Goal: Task Accomplishment & Management: Complete application form

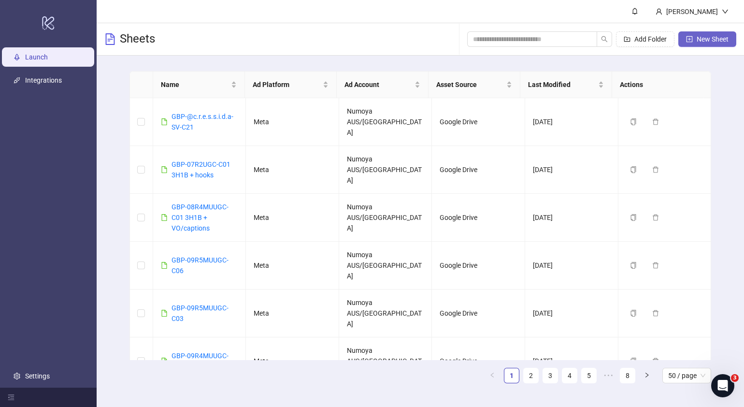
click at [588, 36] on span "New Sheet" at bounding box center [713, 39] width 32 height 8
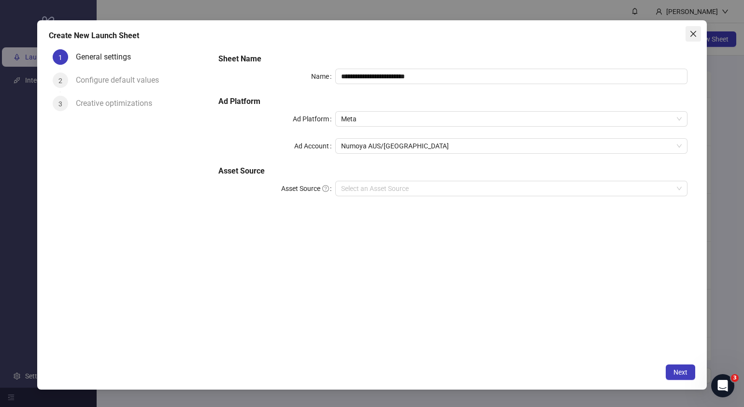
click at [588, 36] on icon "close" at bounding box center [694, 34] width 8 height 8
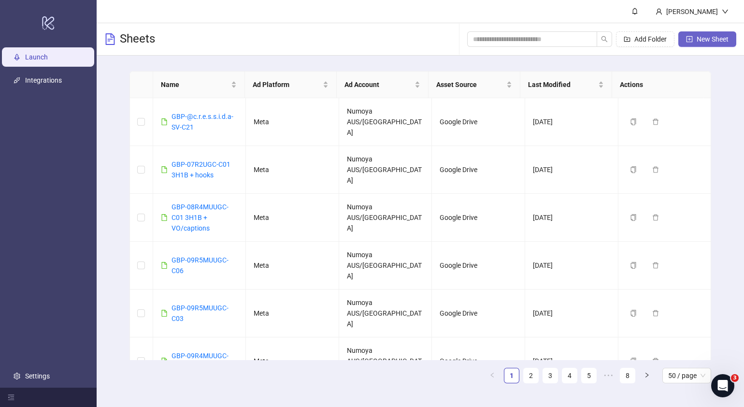
click at [588, 35] on span "New Sheet" at bounding box center [713, 39] width 32 height 8
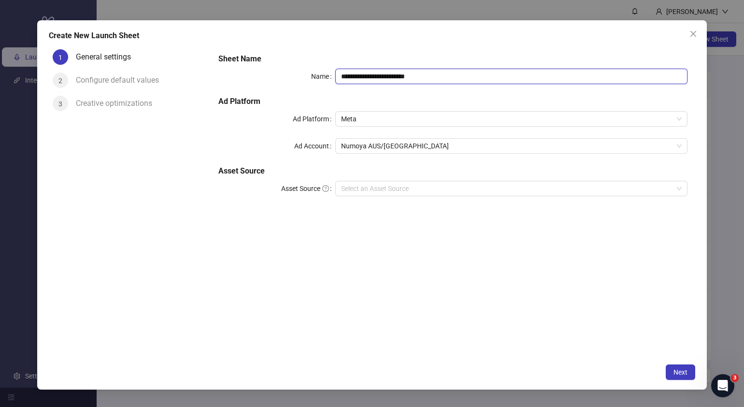
drag, startPoint x: 473, startPoint y: 77, endPoint x: 255, endPoint y: 85, distance: 218.1
click at [255, 85] on div "**********" at bounding box center [453, 130] width 477 height 162
paste input "text"
type input "**********"
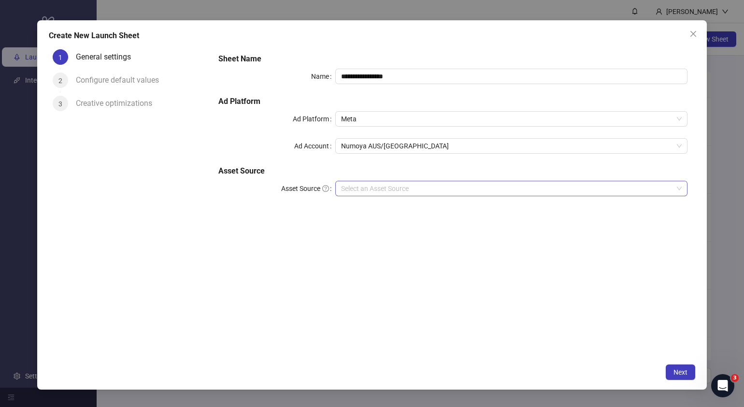
click at [406, 182] on input "Asset Source" at bounding box center [507, 188] width 332 height 14
click at [360, 186] on input "Asset Source" at bounding box center [507, 188] width 332 height 14
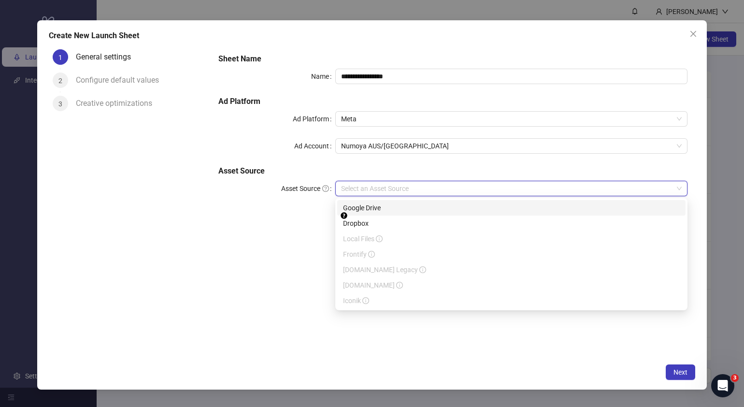
click at [377, 209] on div "Google Drive" at bounding box center [511, 207] width 337 height 11
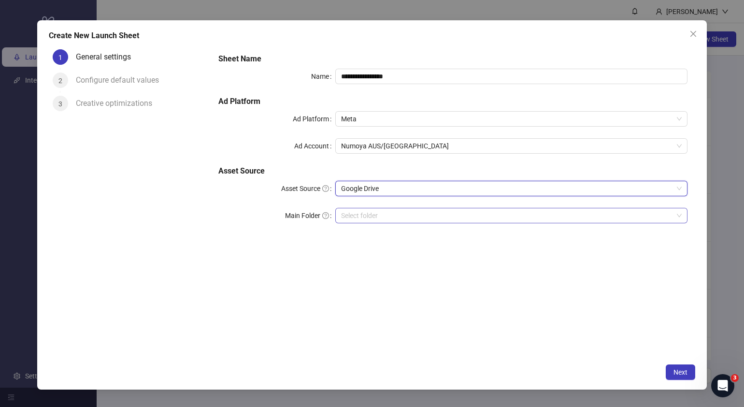
click at [359, 218] on input "Main Folder" at bounding box center [507, 215] width 332 height 14
click at [360, 216] on input "Main Folder" at bounding box center [507, 215] width 332 height 14
click at [368, 214] on input "Main Folder" at bounding box center [507, 215] width 332 height 14
click at [588, 311] on span "Next" at bounding box center [681, 372] width 14 height 8
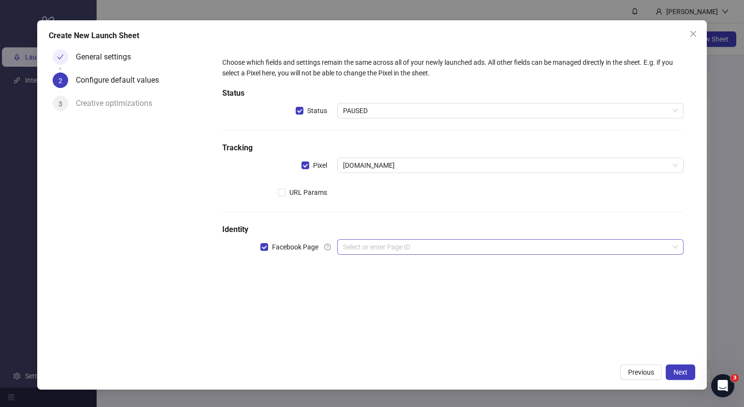
click at [401, 248] on input "search" at bounding box center [506, 247] width 326 height 14
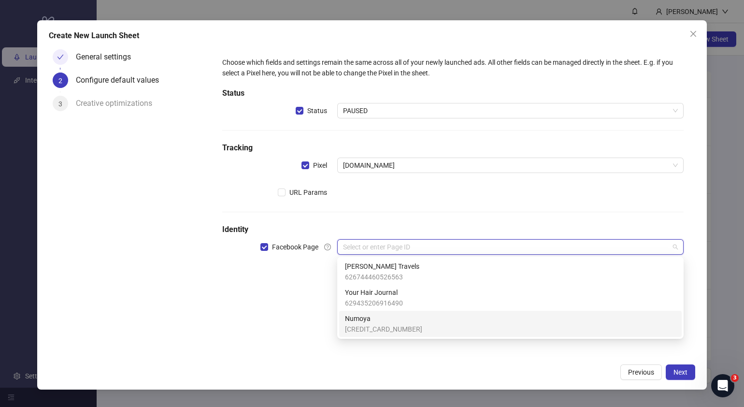
drag, startPoint x: 385, startPoint y: 322, endPoint x: 390, endPoint y: 309, distance: 13.9
click at [385, 311] on span "Numoya" at bounding box center [383, 318] width 77 height 11
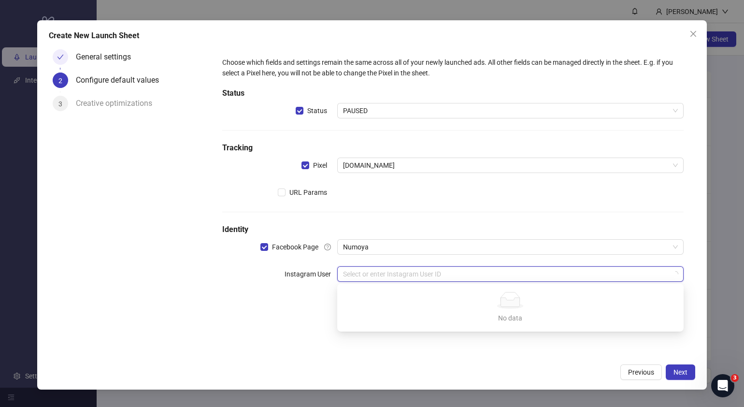
click at [380, 279] on input "search" at bounding box center [506, 274] width 326 height 14
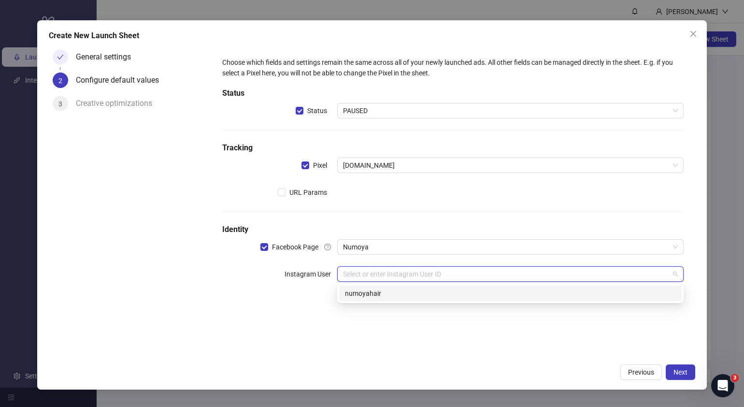
click at [390, 295] on div "numoyahair" at bounding box center [510, 293] width 331 height 11
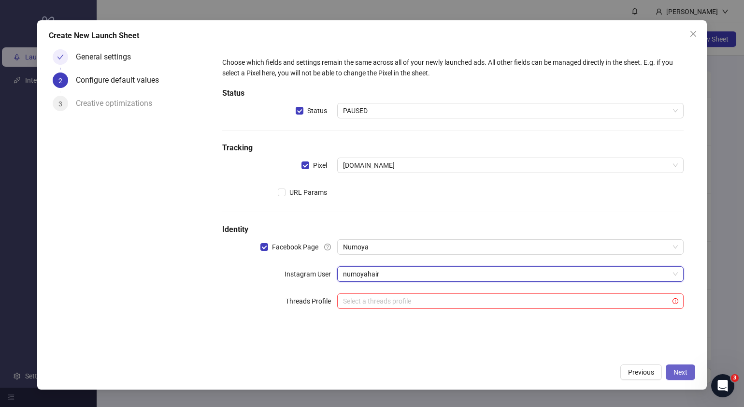
click at [588, 311] on span "Next" at bounding box center [681, 372] width 14 height 8
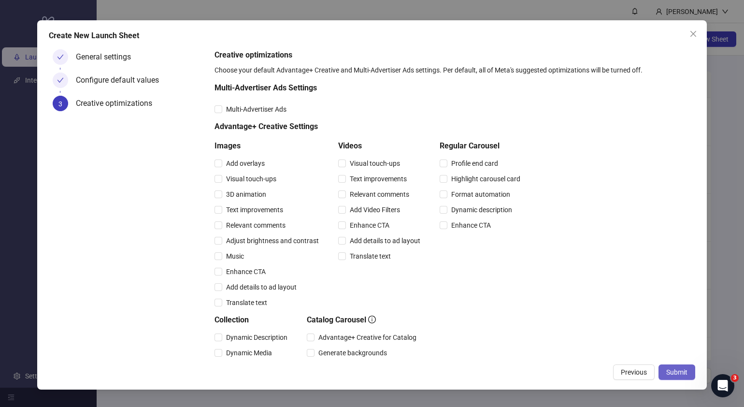
click at [588, 311] on span "Submit" at bounding box center [676, 372] width 21 height 8
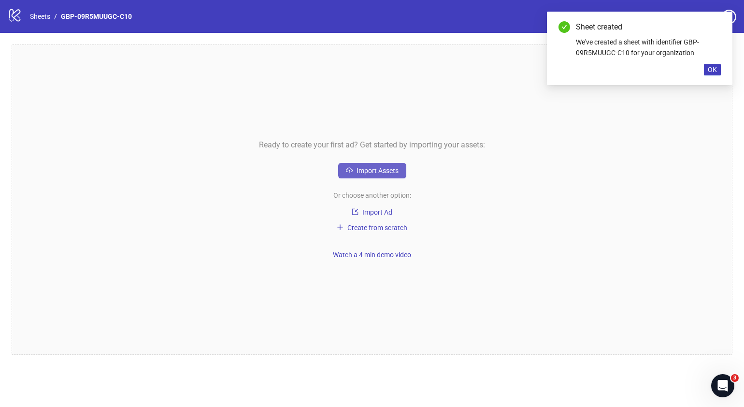
click at [385, 173] on span "Import Assets" at bounding box center [378, 171] width 42 height 8
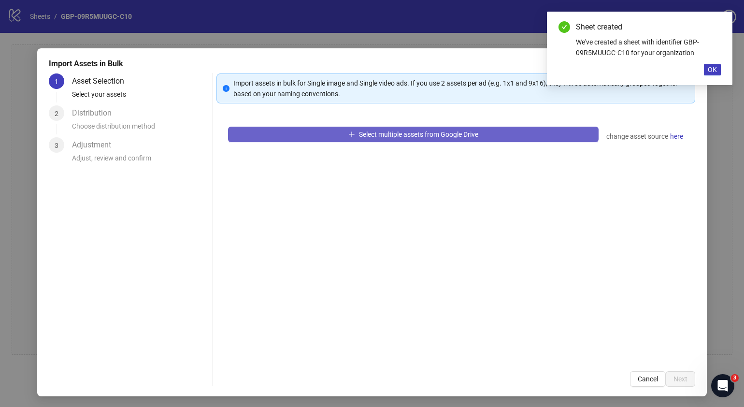
click at [418, 133] on span "Select multiple assets from Google Drive" at bounding box center [418, 134] width 119 height 8
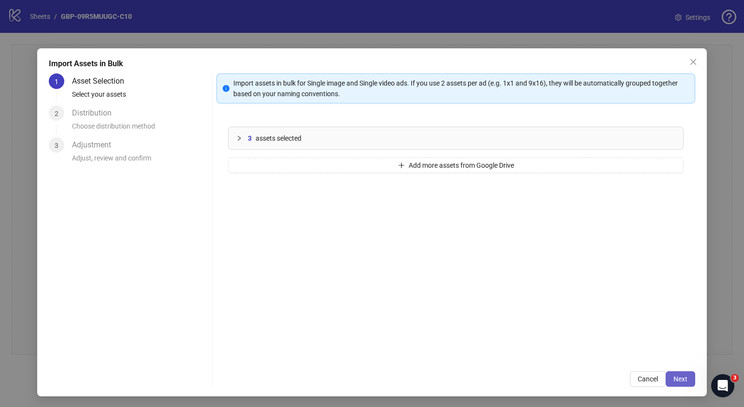
click at [588, 311] on span "Next" at bounding box center [681, 379] width 14 height 8
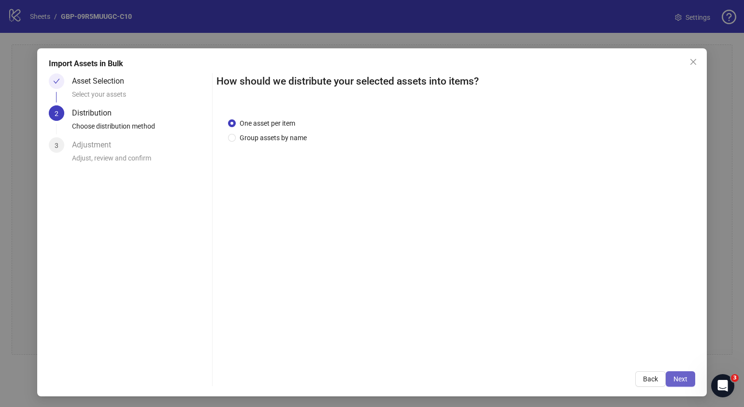
click at [588, 311] on span "Next" at bounding box center [681, 379] width 14 height 8
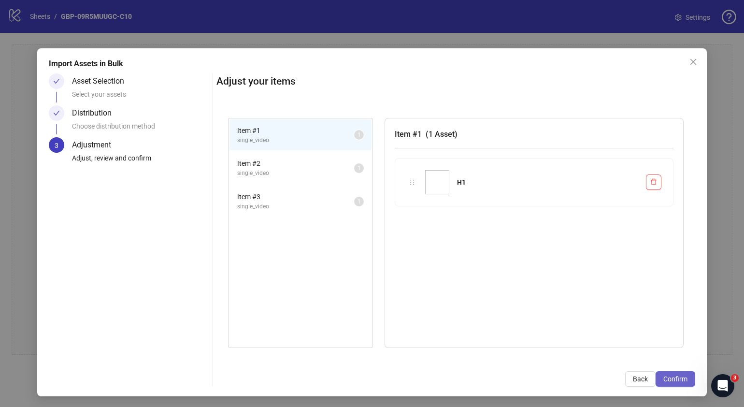
click at [588, 311] on span "Confirm" at bounding box center [676, 379] width 24 height 8
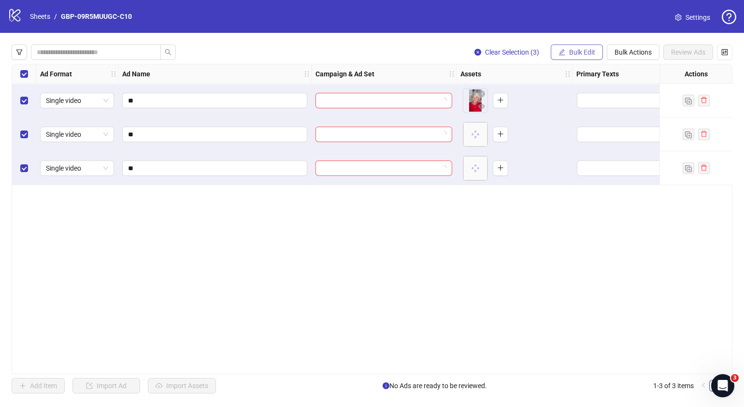
click at [582, 56] on span "Bulk Edit" at bounding box center [582, 52] width 26 height 8
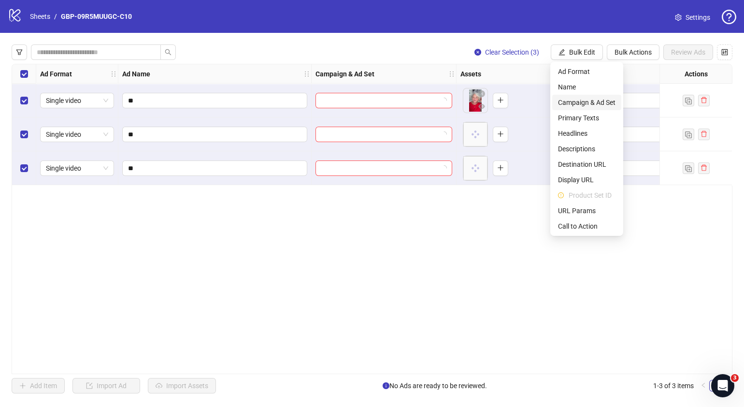
click at [588, 100] on span "Campaign & Ad Set" at bounding box center [587, 102] width 58 height 11
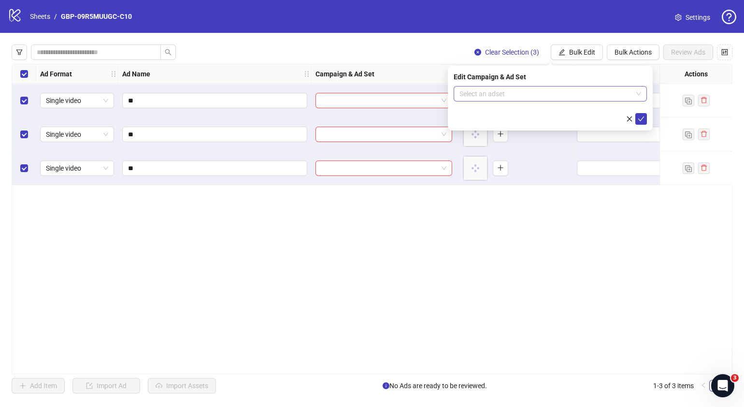
click at [588, 92] on span at bounding box center [551, 94] width 182 height 14
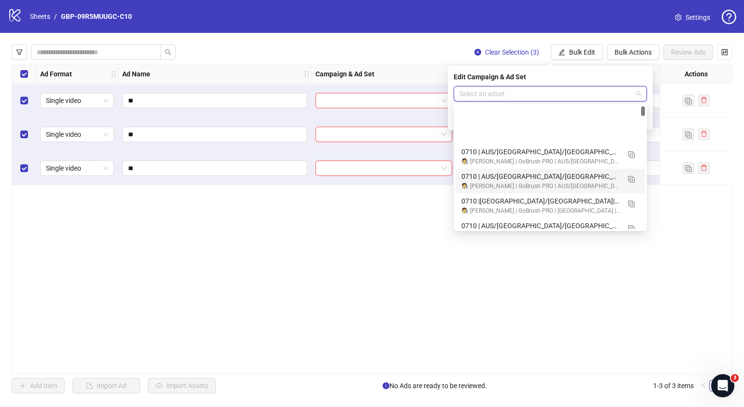
scroll to position [120, 0]
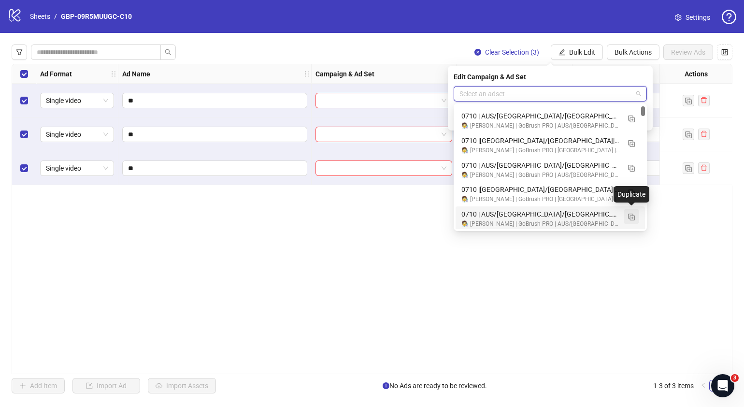
click at [588, 217] on img "button" at bounding box center [631, 217] width 7 height 7
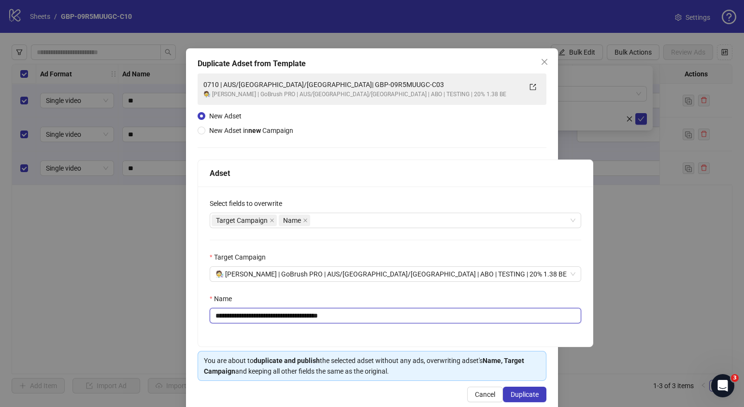
drag, startPoint x: 386, startPoint y: 315, endPoint x: 274, endPoint y: 320, distance: 112.2
click at [274, 311] on input "**********" at bounding box center [396, 315] width 372 height 15
paste input "text"
type input "**********"
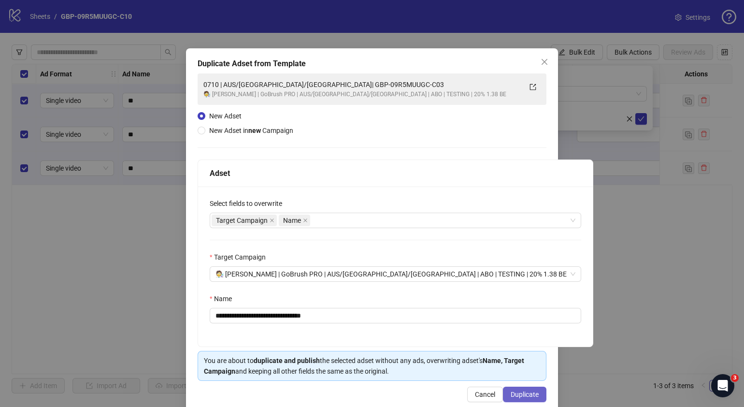
click at [516, 311] on span "Duplicate" at bounding box center [525, 394] width 28 height 8
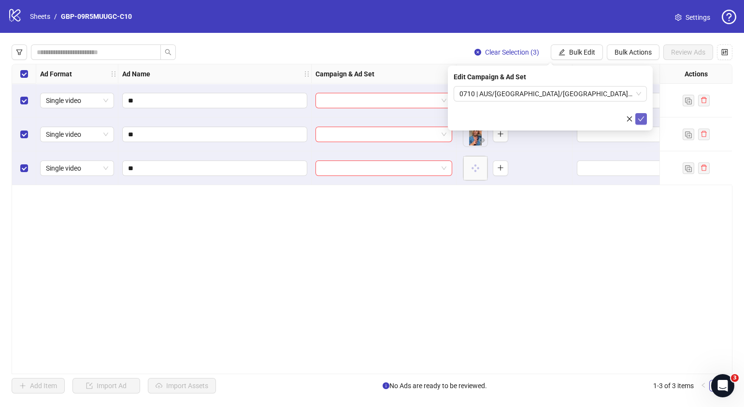
click at [588, 116] on icon "check" at bounding box center [641, 118] width 7 height 7
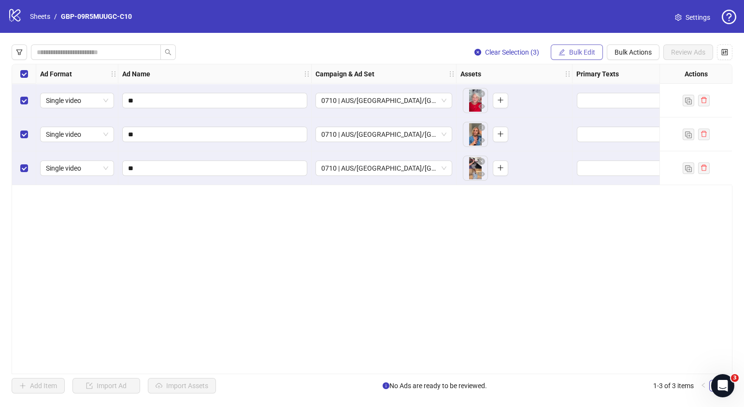
click at [587, 52] on span "Bulk Edit" at bounding box center [582, 52] width 26 height 8
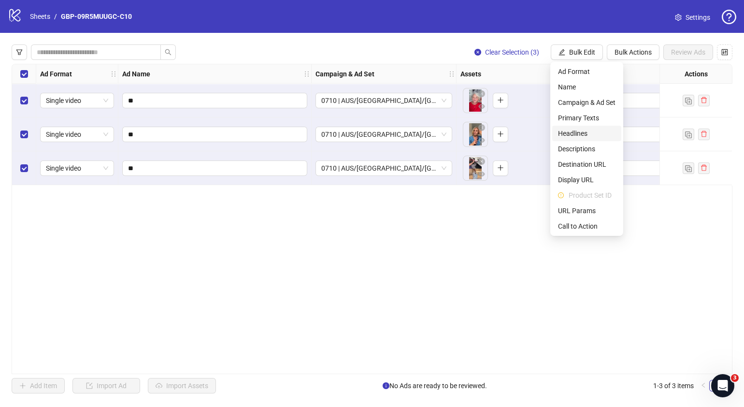
click at [587, 132] on span "Headlines" at bounding box center [587, 133] width 58 height 11
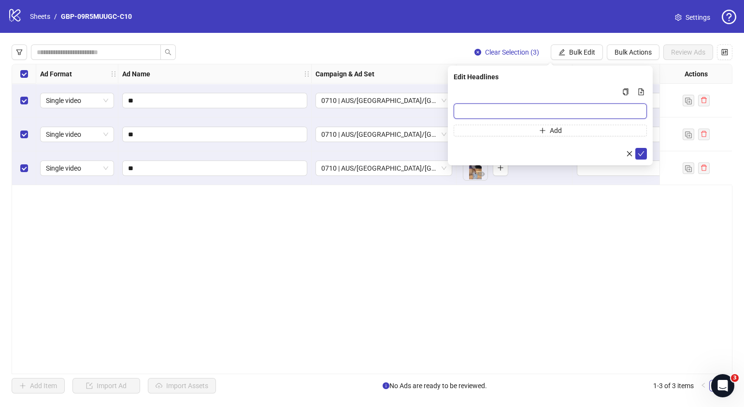
drag, startPoint x: 571, startPoint y: 114, endPoint x: 567, endPoint y: 109, distance: 5.8
click at [571, 114] on input "Multi-input container - paste or copy values" at bounding box center [550, 110] width 193 height 15
click at [481, 113] on input "Multi-input container - paste or copy values" at bounding box center [550, 110] width 193 height 15
paste input "*******"
type input "*******"
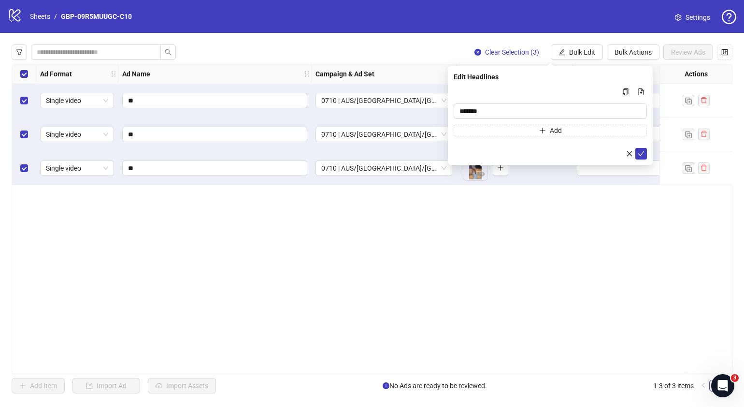
click at [501, 138] on form "******* Add" at bounding box center [550, 122] width 193 height 73
click at [506, 132] on button "Add" at bounding box center [550, 131] width 193 height 12
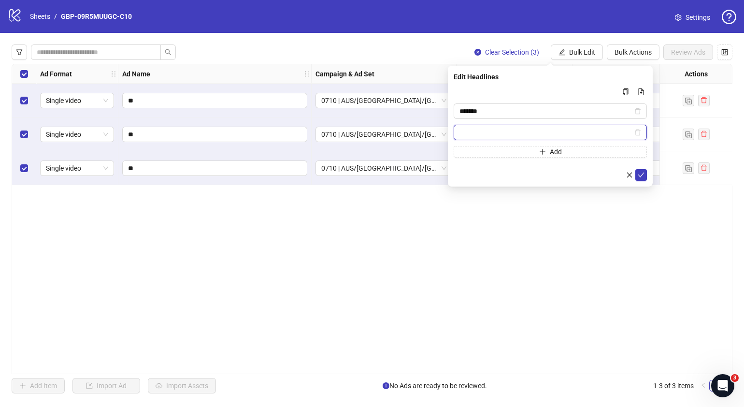
click at [518, 130] on input "Multi-input container - paste or copy values" at bounding box center [546, 132] width 173 height 11
paste input "**********"
type input "**********"
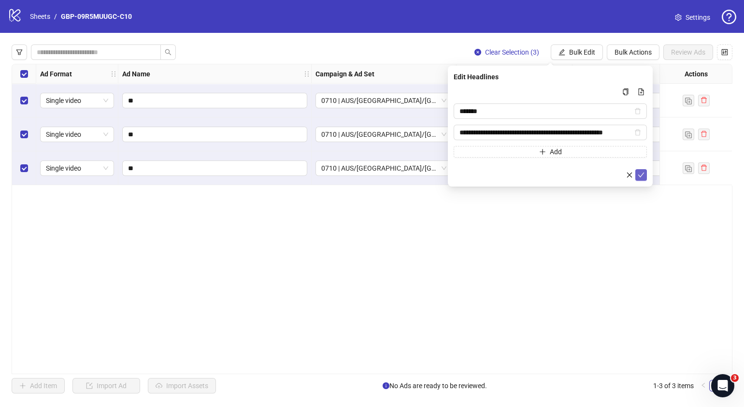
click at [588, 173] on icon "check" at bounding box center [641, 175] width 7 height 7
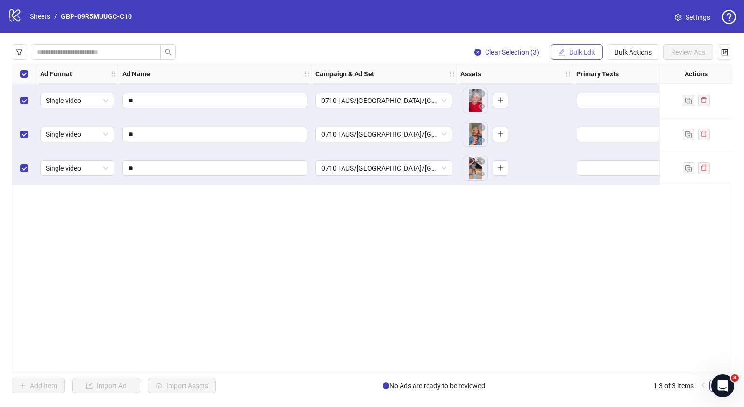
click at [577, 51] on span "Bulk Edit" at bounding box center [582, 52] width 26 height 8
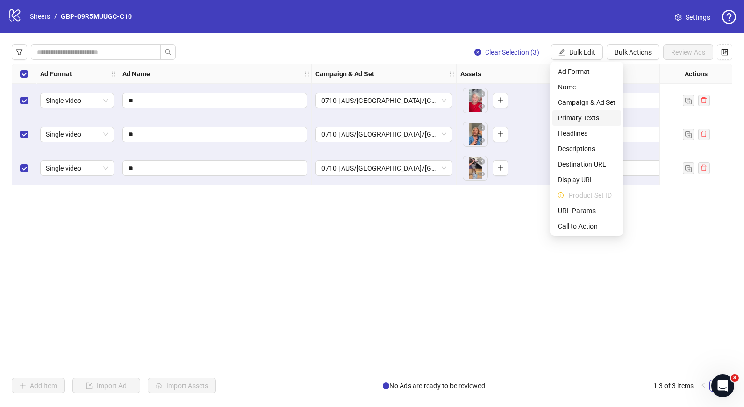
click at [586, 115] on span "Primary Texts" at bounding box center [587, 118] width 58 height 11
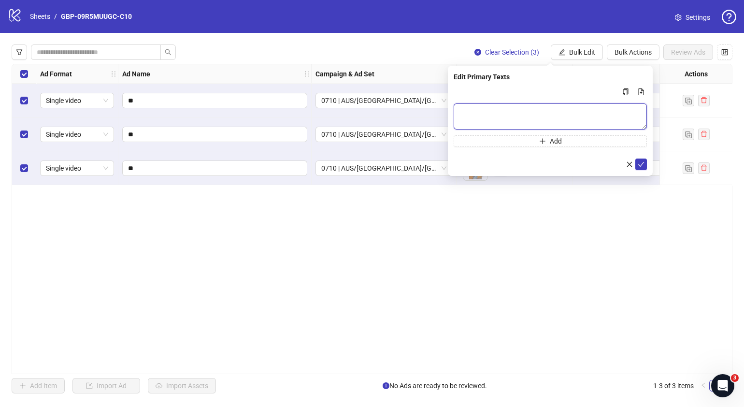
click at [474, 114] on textarea "Multi-text input container - paste or copy values" at bounding box center [550, 116] width 193 height 26
paste textarea "**********"
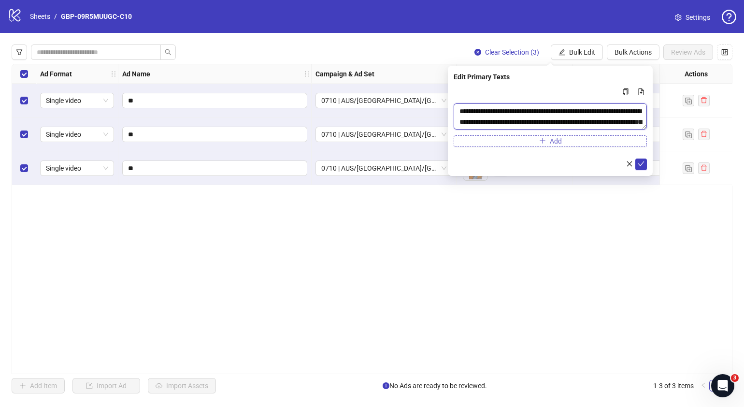
scroll to position [29, 0]
type textarea "**********"
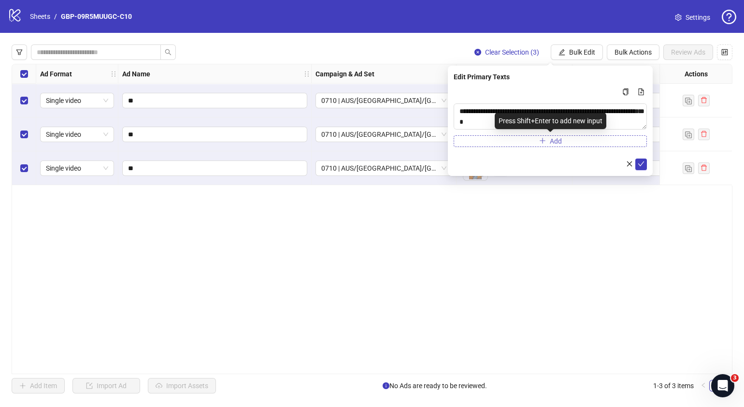
click at [496, 144] on button "Add" at bounding box center [550, 141] width 193 height 12
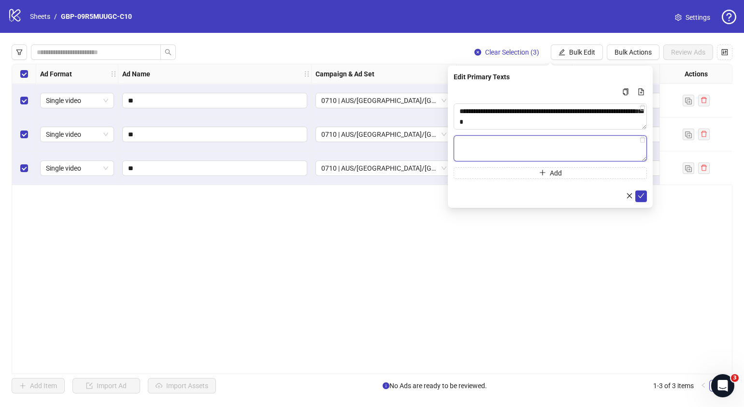
paste textarea "**********"
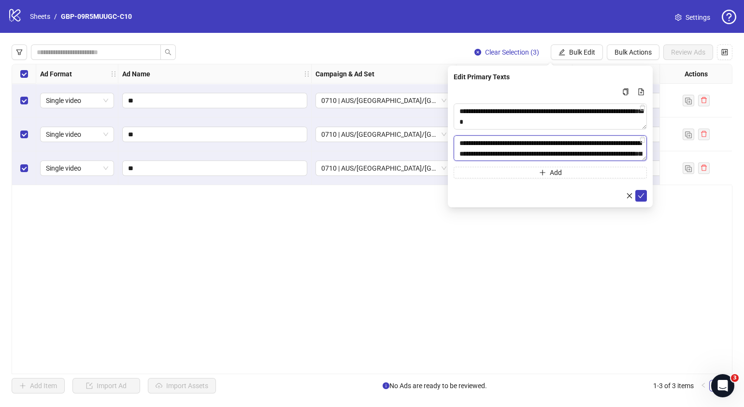
scroll to position [71, 0]
type textarea "**********"
click at [588, 196] on icon "check" at bounding box center [641, 195] width 6 height 5
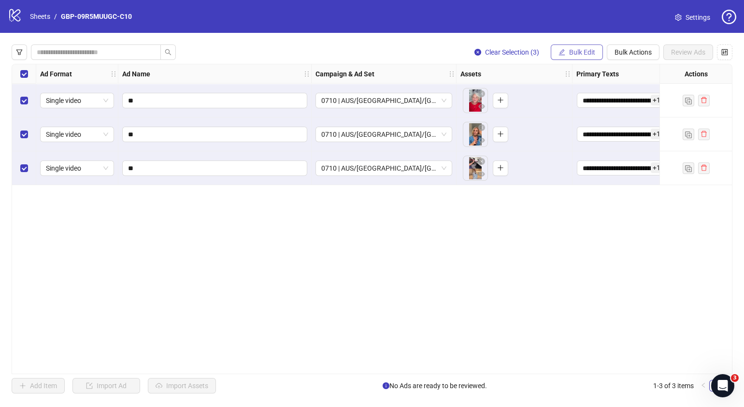
click at [588, 57] on button "Bulk Edit" at bounding box center [577, 51] width 52 height 15
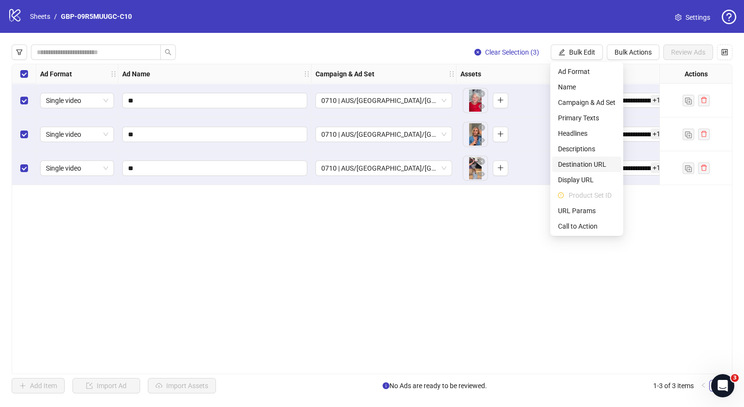
click at [588, 162] on span "Destination URL" at bounding box center [587, 164] width 58 height 11
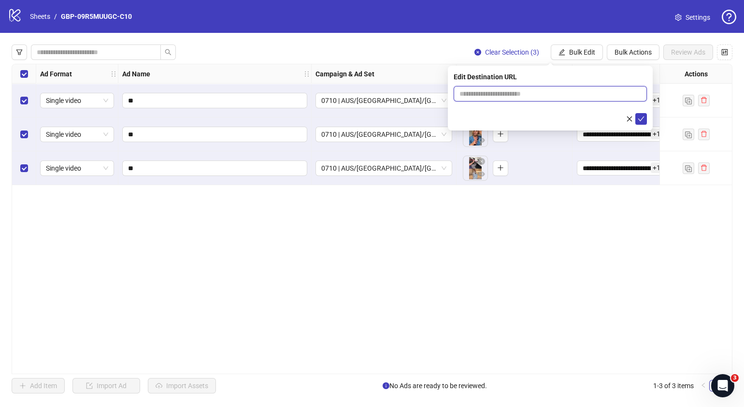
drag, startPoint x: 594, startPoint y: 87, endPoint x: 594, endPoint y: 93, distance: 5.8
click at [588, 88] on span at bounding box center [550, 93] width 193 height 15
click at [588, 93] on input "text" at bounding box center [547, 93] width 174 height 11
paste input "**********"
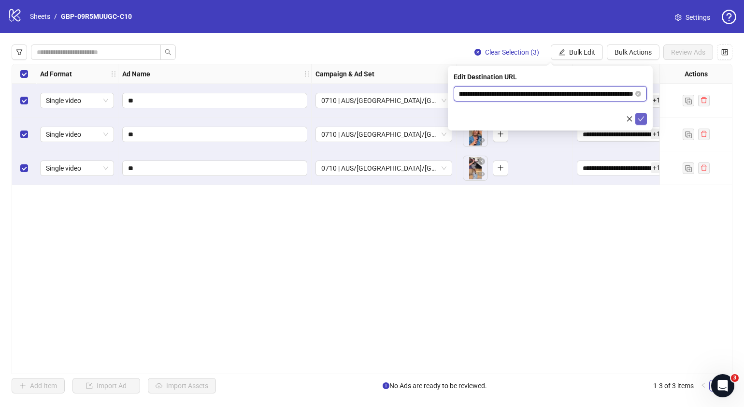
type input "**********"
click at [588, 119] on icon "check" at bounding box center [641, 118] width 7 height 7
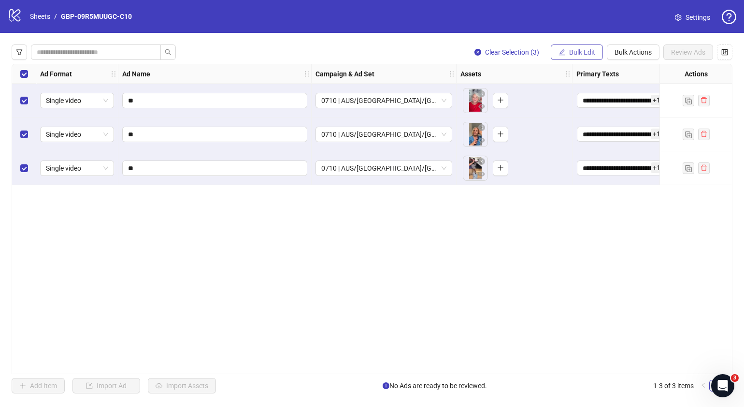
click at [588, 53] on span "Bulk Edit" at bounding box center [582, 52] width 26 height 8
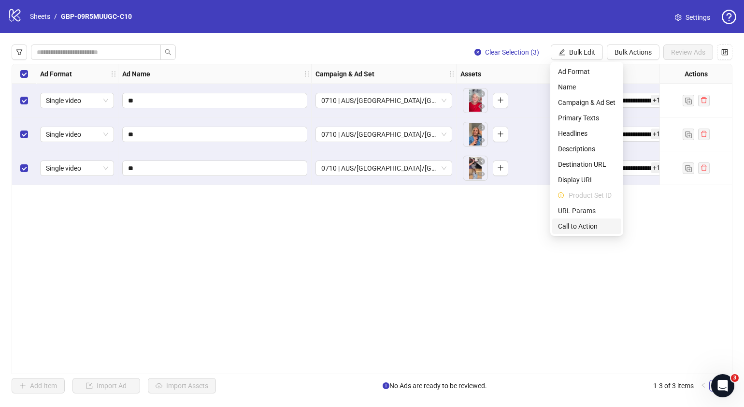
click at [581, 223] on span "Call to Action" at bounding box center [587, 226] width 58 height 11
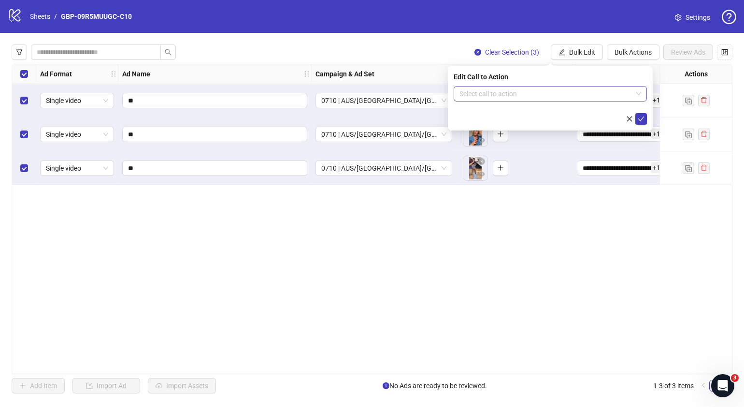
click at [503, 101] on input "search" at bounding box center [546, 94] width 173 height 14
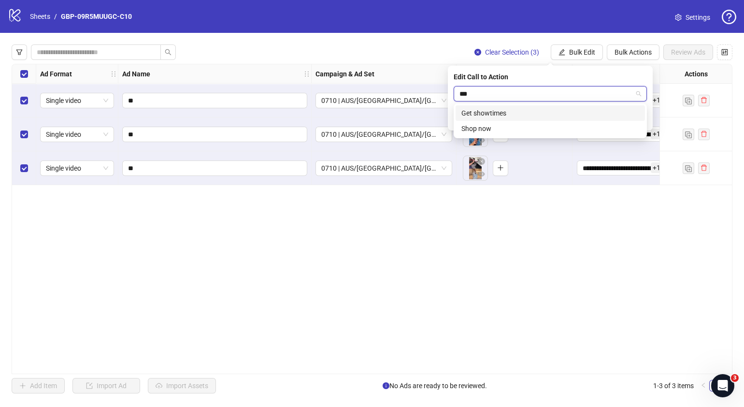
type input "****"
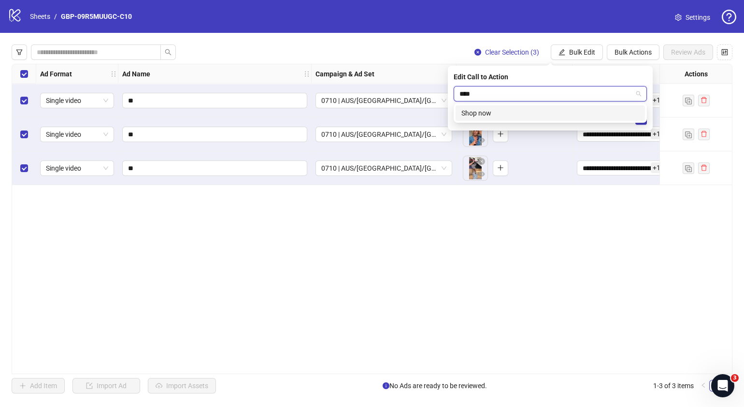
click at [490, 107] on div "Shop now" at bounding box center [550, 112] width 189 height 15
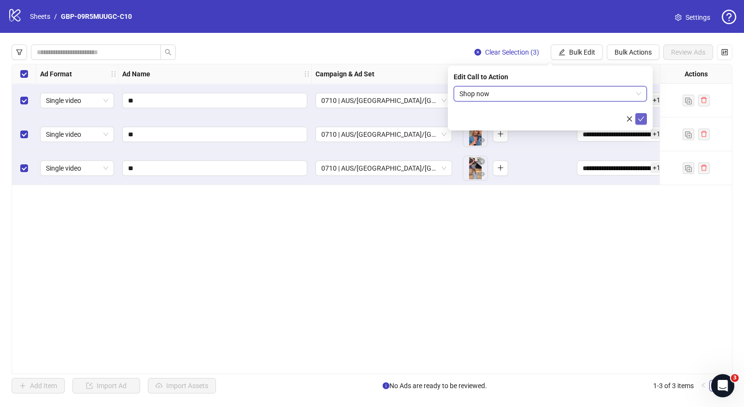
click at [588, 119] on icon "check" at bounding box center [641, 118] width 7 height 7
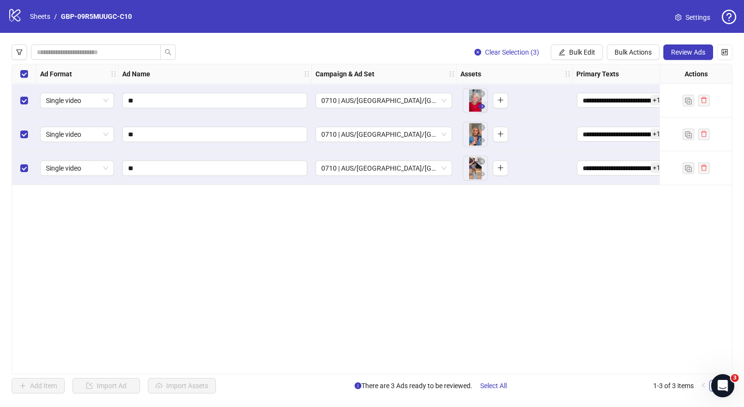
click at [480, 108] on icon "eye" at bounding box center [481, 106] width 7 height 5
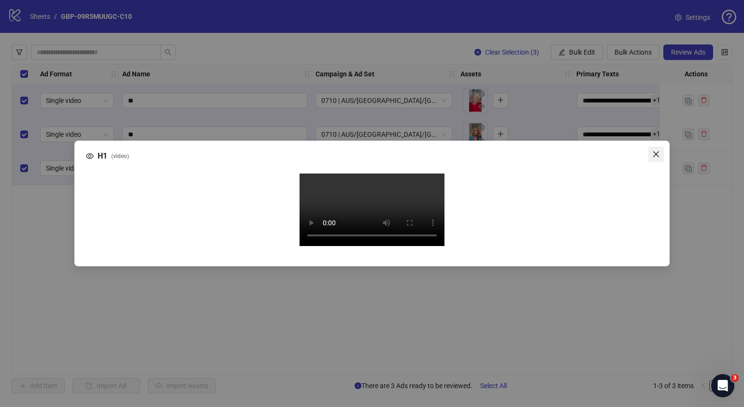
click at [588, 150] on icon "close" at bounding box center [656, 154] width 8 height 8
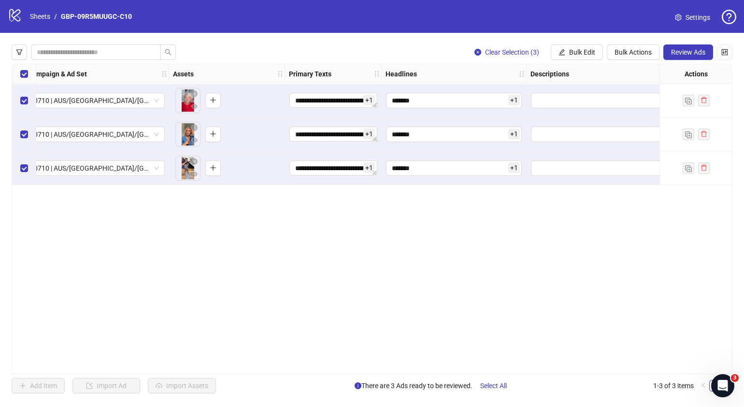
scroll to position [0, 328]
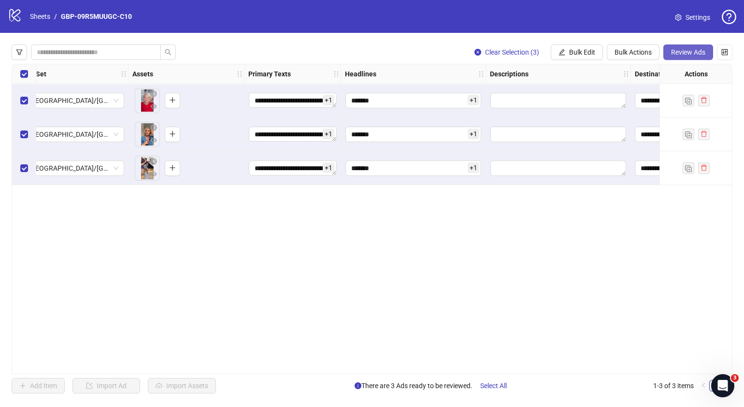
click at [588, 47] on button "Review Ads" at bounding box center [689, 51] width 50 height 15
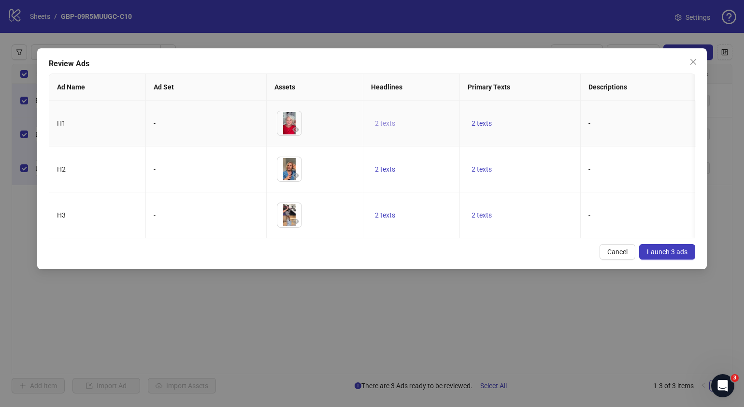
click at [386, 126] on span "2 texts" at bounding box center [385, 123] width 20 height 8
click at [535, 116] on icon "caret-right" at bounding box center [535, 116] width 3 height 5
click at [450, 260] on div "Cancel Launch 3 ads" at bounding box center [372, 251] width 647 height 15
click at [479, 219] on span "2 texts" at bounding box center [482, 215] width 20 height 8
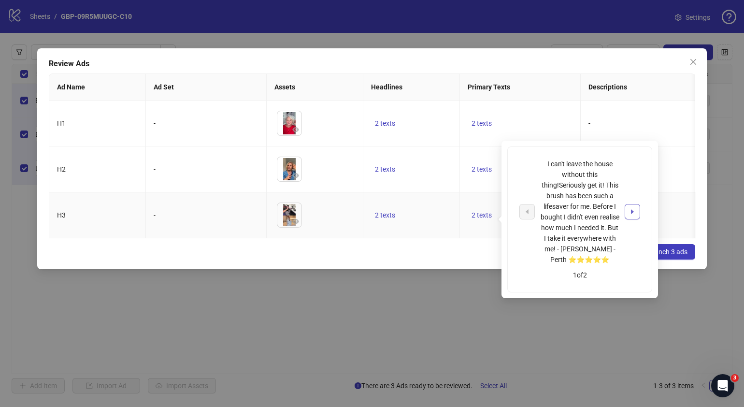
click at [588, 215] on button "button" at bounding box center [632, 211] width 15 height 15
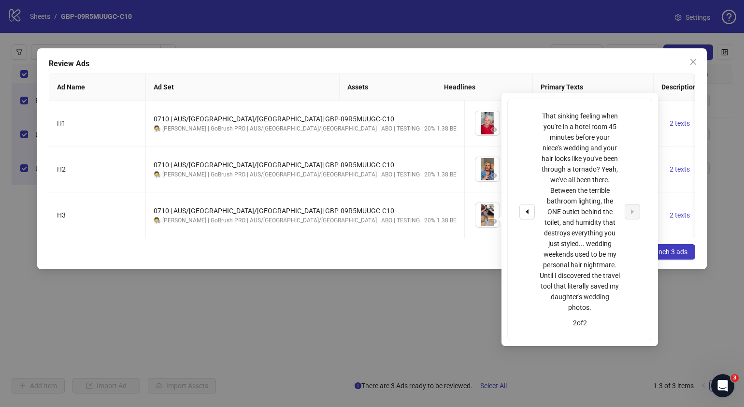
click at [450, 260] on div "Cancel Launch 3 ads" at bounding box center [372, 251] width 647 height 15
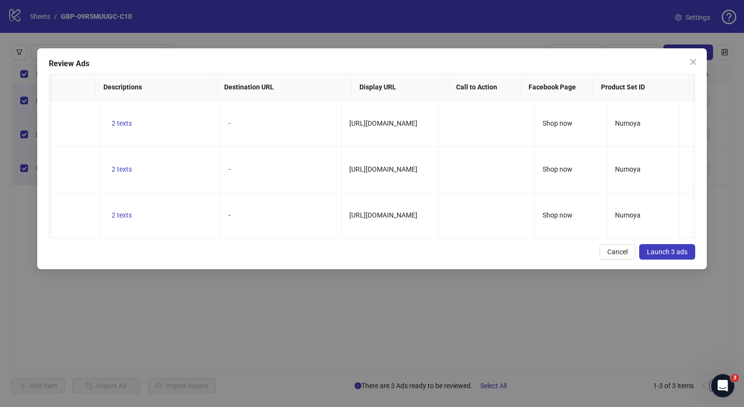
scroll to position [0, 0]
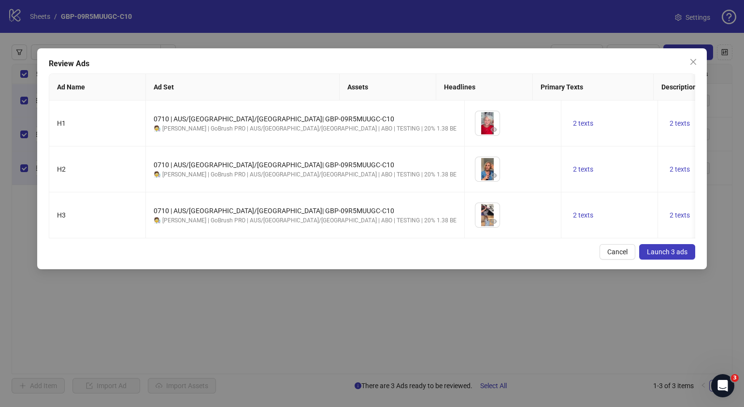
click at [588, 256] on span "Launch 3 ads" at bounding box center [667, 252] width 41 height 8
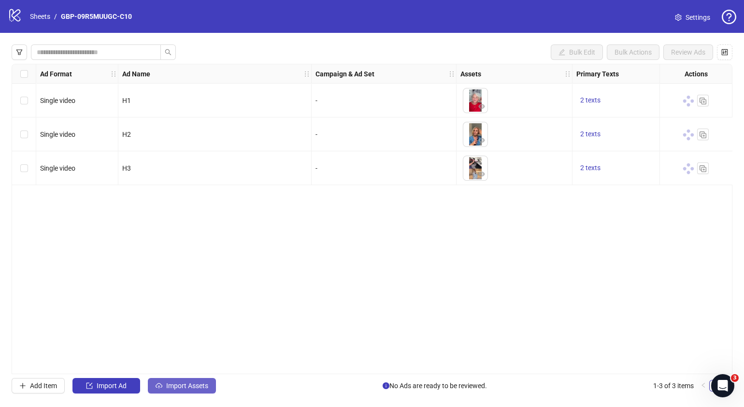
click at [193, 386] on span "Import Assets" at bounding box center [187, 386] width 42 height 8
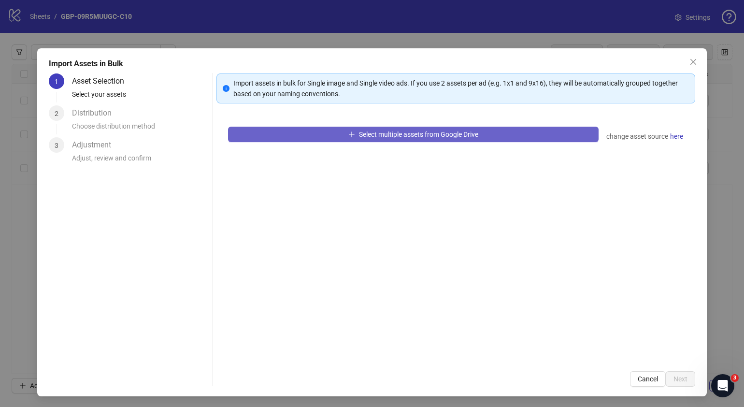
click at [398, 135] on span "Select multiple assets from Google Drive" at bounding box center [418, 134] width 119 height 8
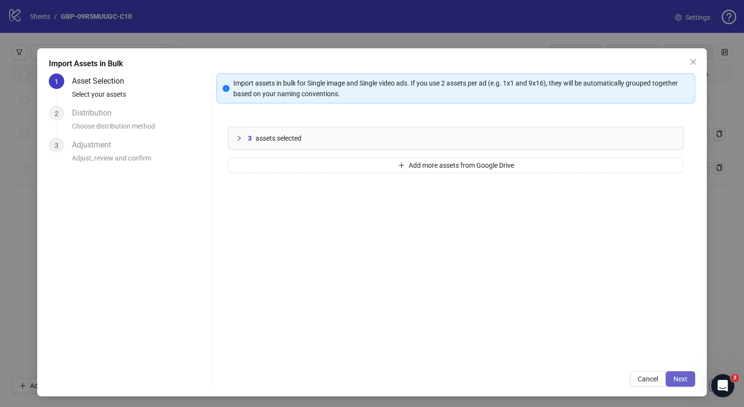
click at [674, 376] on span "Next" at bounding box center [681, 379] width 14 height 8
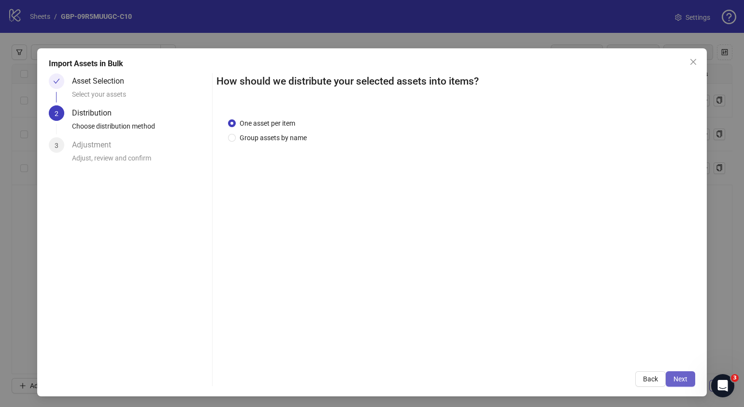
click at [676, 381] on span "Next" at bounding box center [681, 379] width 14 height 8
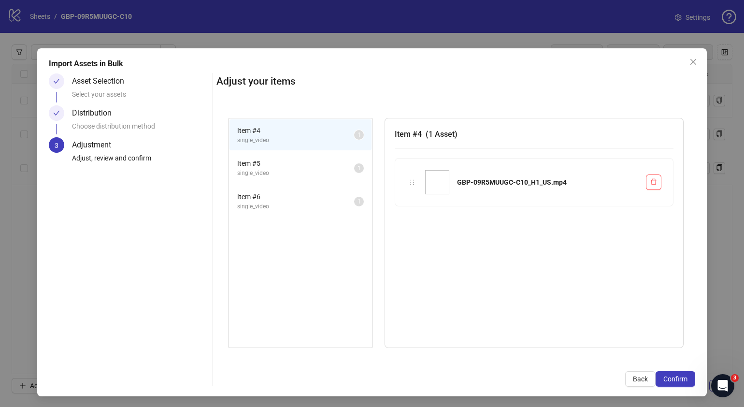
click at [676, 381] on span "Confirm" at bounding box center [676, 379] width 24 height 8
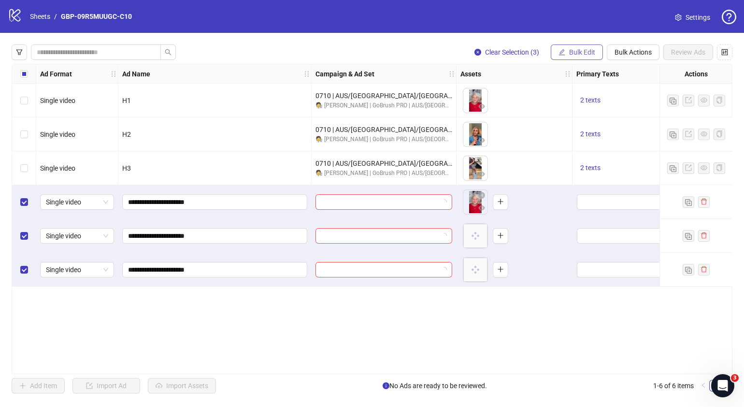
click at [589, 53] on span "Bulk Edit" at bounding box center [582, 52] width 26 height 8
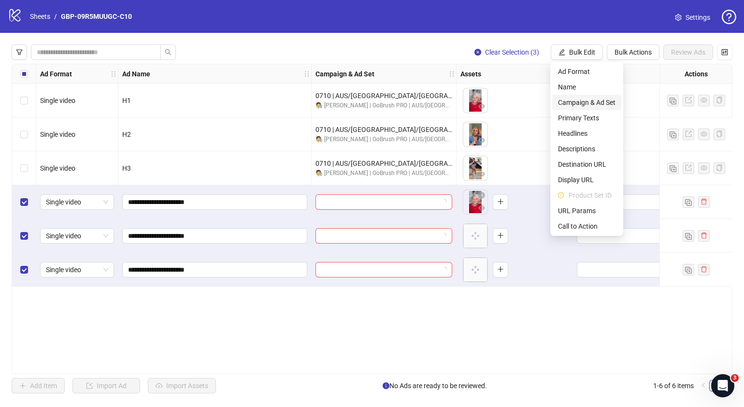
click at [591, 101] on span "Campaign & Ad Set" at bounding box center [587, 102] width 58 height 11
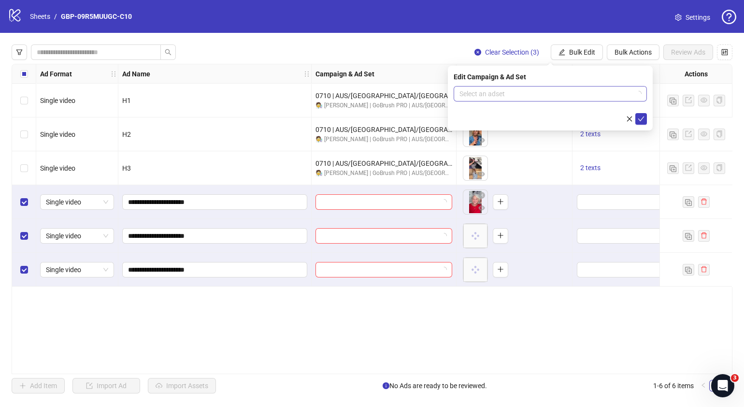
click at [639, 92] on icon "loading" at bounding box center [639, 94] width 8 height 8
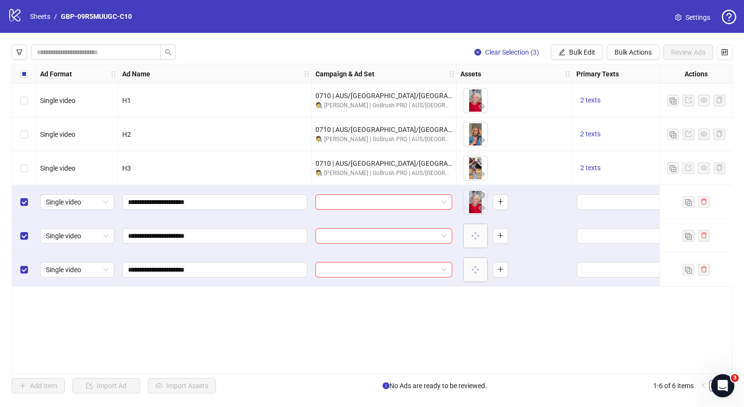
click at [558, 322] on div "Ad Format Ad Name Campaign & Ad Set Assets Primary Texts Headlines Descriptions…" at bounding box center [372, 219] width 721 height 310
click at [580, 51] on span "Bulk Edit" at bounding box center [582, 52] width 26 height 8
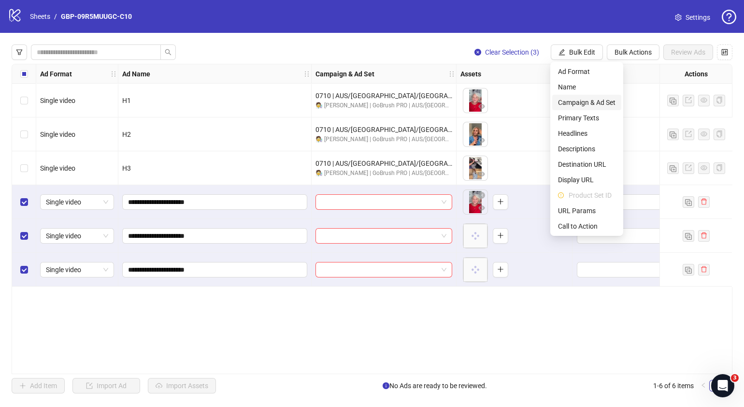
click at [602, 99] on span "Campaign & Ad Set" at bounding box center [587, 102] width 58 height 11
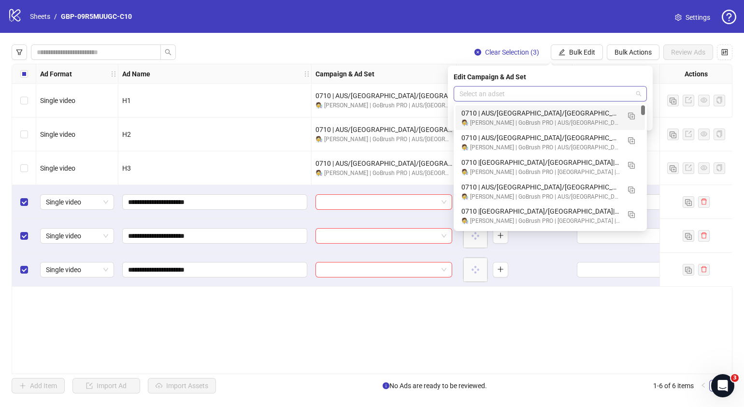
click at [640, 95] on span at bounding box center [551, 94] width 182 height 14
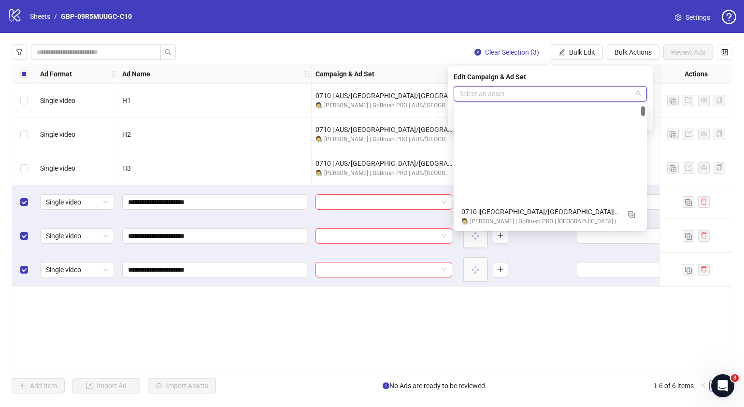
scroll to position [120, 0]
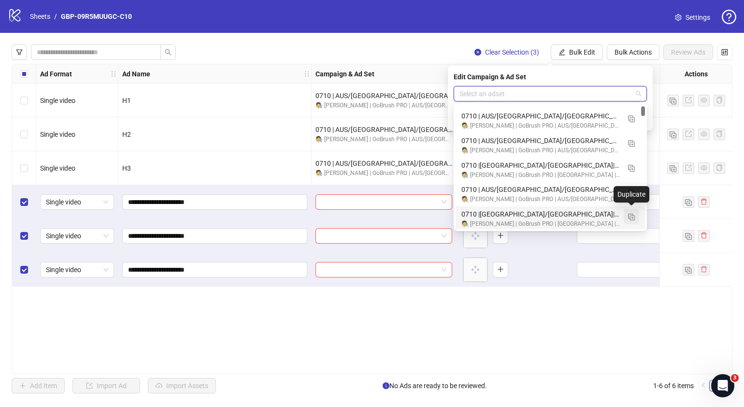
click at [629, 217] on img "button" at bounding box center [631, 217] width 7 height 7
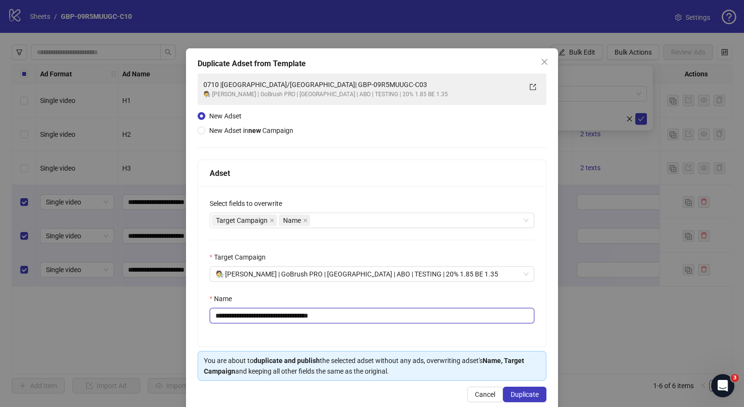
drag, startPoint x: 359, startPoint y: 314, endPoint x: 260, endPoint y: 313, distance: 99.1
click at [260, 313] on input "**********" at bounding box center [372, 315] width 325 height 15
paste input "text"
type input "**********"
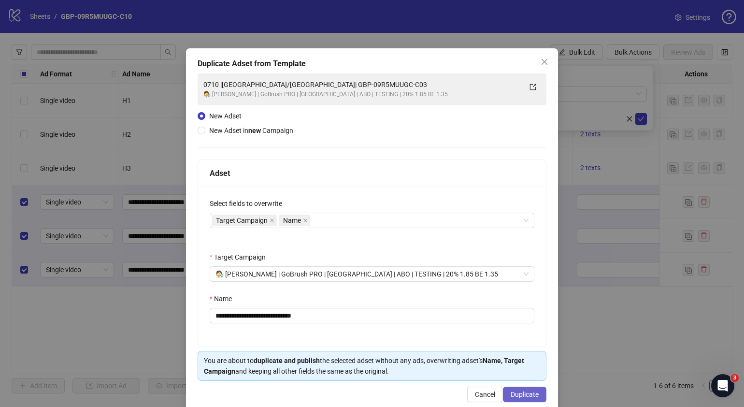
click at [520, 394] on span "Duplicate" at bounding box center [525, 394] width 28 height 8
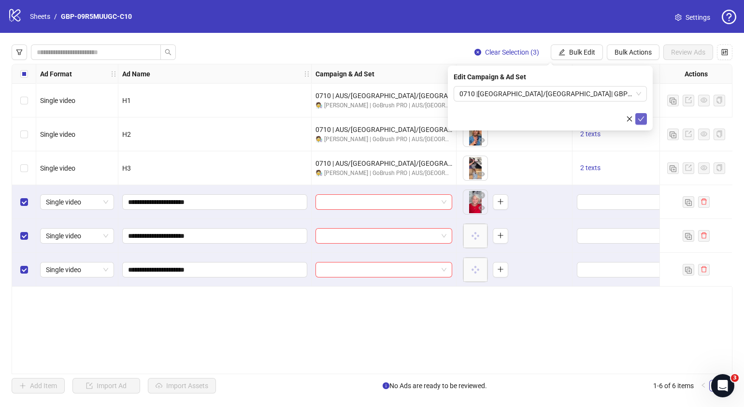
click at [641, 115] on icon "check" at bounding box center [641, 118] width 7 height 7
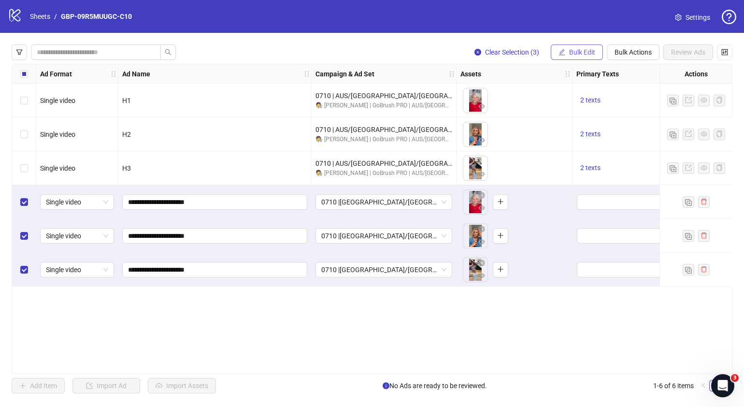
click at [576, 55] on span "Bulk Edit" at bounding box center [582, 52] width 26 height 8
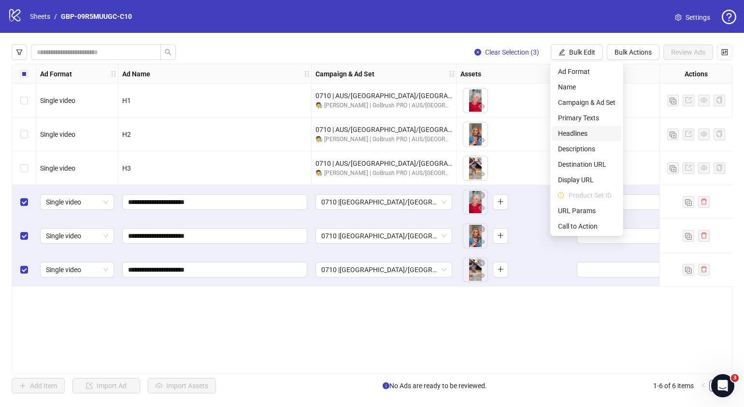
click at [582, 132] on span "Headlines" at bounding box center [587, 133] width 58 height 11
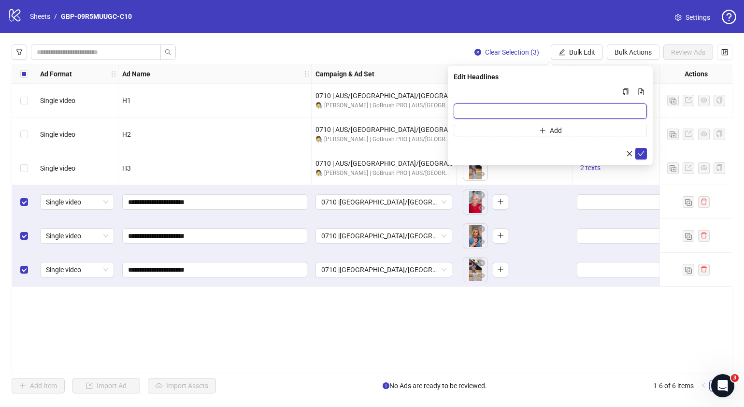
click at [528, 111] on input "Multi-input container - paste or copy values" at bounding box center [550, 110] width 193 height 15
paste input "*******"
type input "*******"
click at [524, 130] on button "Add" at bounding box center [550, 131] width 193 height 12
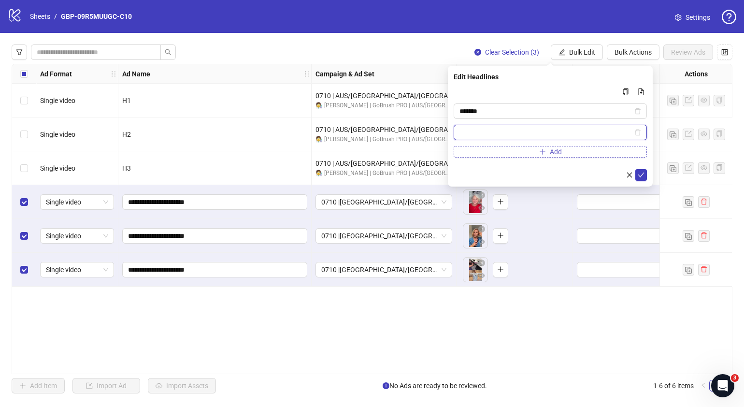
paste input "**********"
type input "**********"
click at [639, 175] on icon "check" at bounding box center [641, 175] width 7 height 7
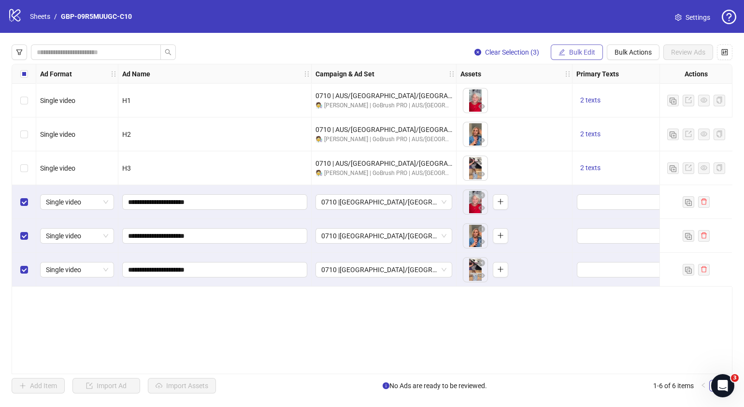
click at [584, 54] on span "Bulk Edit" at bounding box center [582, 52] width 26 height 8
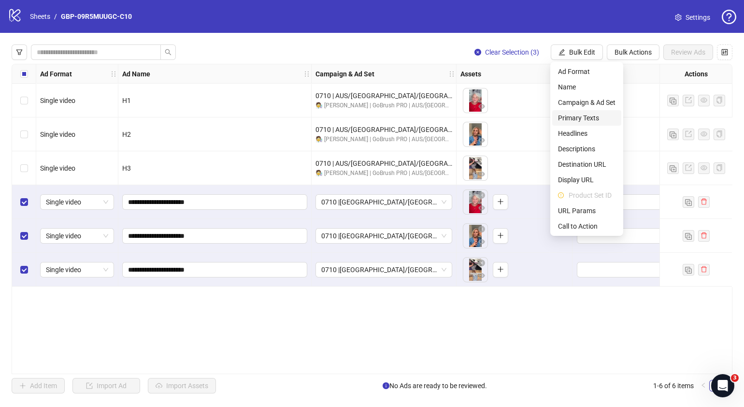
click at [585, 117] on span "Primary Texts" at bounding box center [587, 118] width 58 height 11
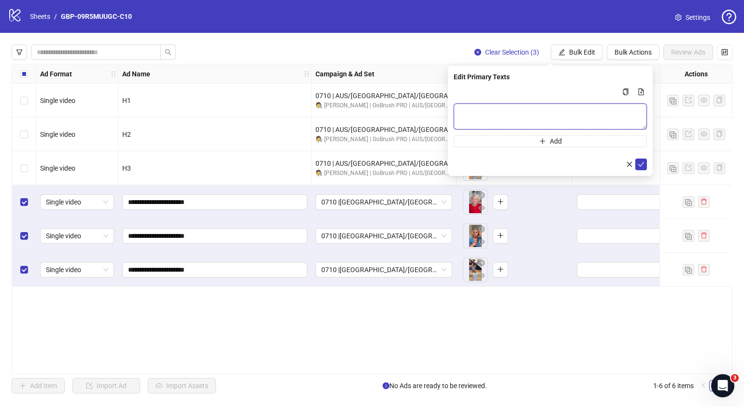
click at [557, 114] on textarea "Multi-text input container - paste or copy values" at bounding box center [550, 116] width 193 height 26
paste textarea "**********"
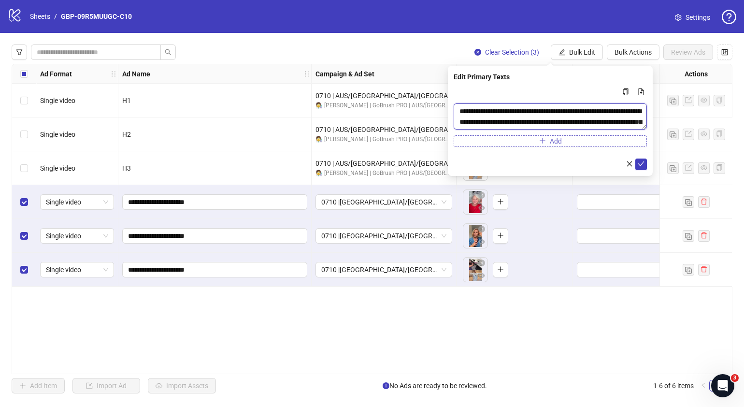
scroll to position [29, 0]
type textarea "**********"
click at [522, 141] on button "Add" at bounding box center [550, 141] width 193 height 12
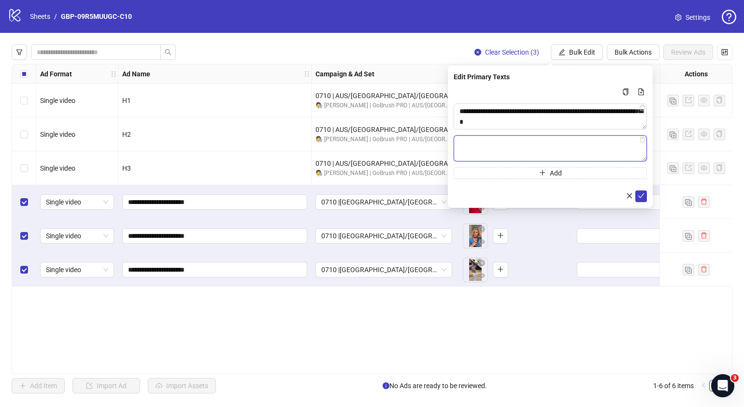
paste textarea "**********"
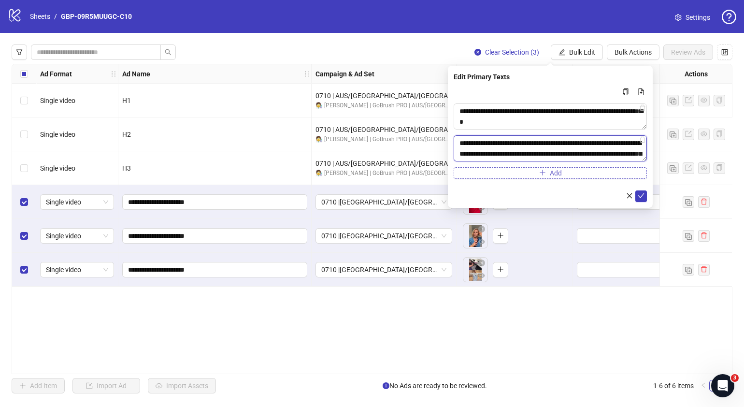
scroll to position [71, 0]
type textarea "**********"
click at [641, 197] on icon "check" at bounding box center [641, 195] width 7 height 7
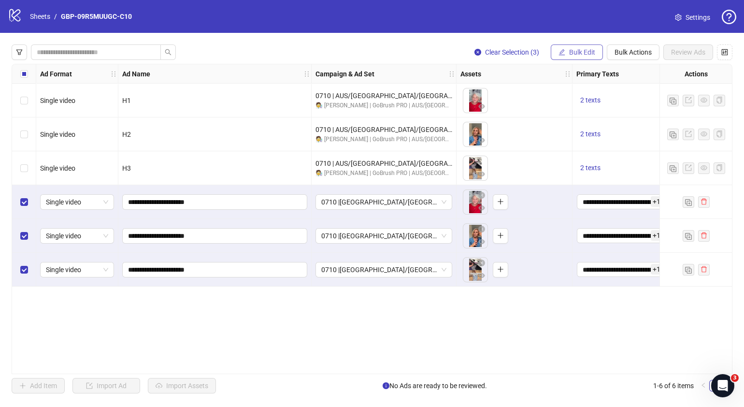
click at [581, 52] on span "Bulk Edit" at bounding box center [582, 52] width 26 height 8
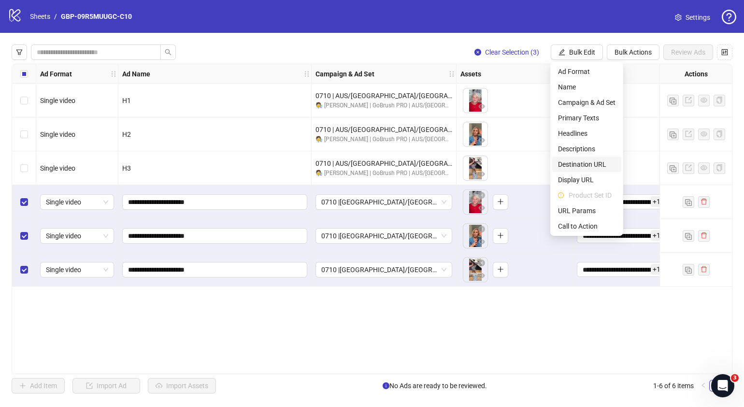
click at [590, 165] on span "Destination URL" at bounding box center [587, 164] width 58 height 11
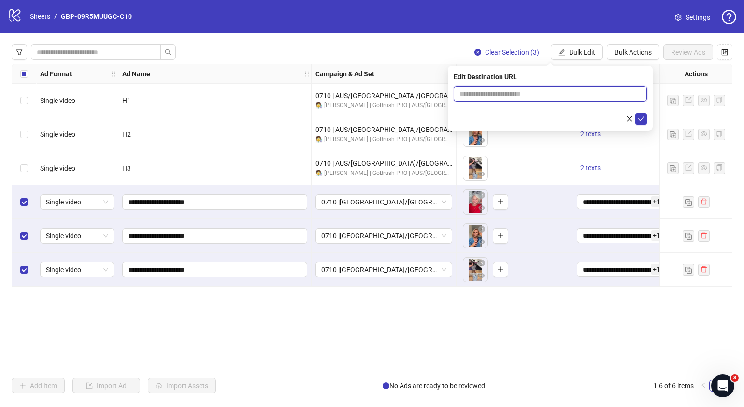
click at [507, 92] on input "text" at bounding box center [547, 93] width 174 height 11
paste input "**********"
type input "**********"
click at [639, 114] on button "submit" at bounding box center [641, 119] width 12 height 12
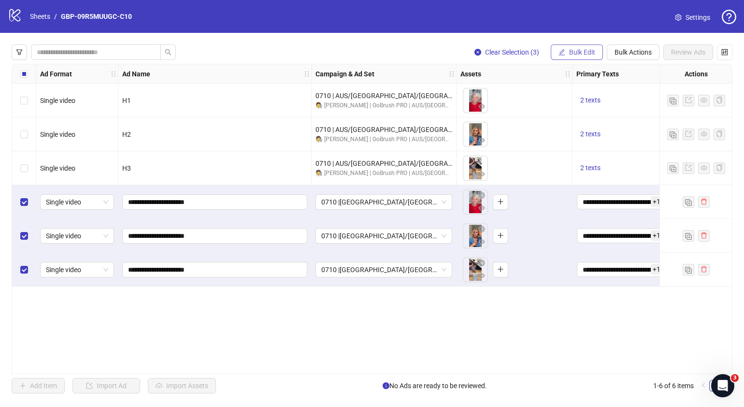
click at [590, 50] on span "Bulk Edit" at bounding box center [582, 52] width 26 height 8
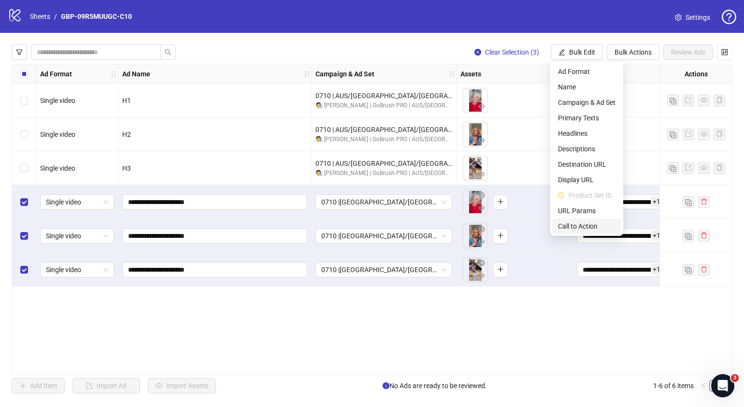
click at [591, 224] on span "Call to Action" at bounding box center [587, 226] width 58 height 11
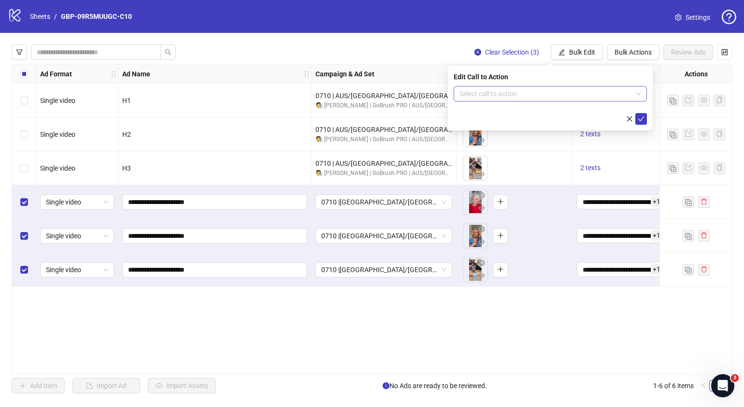
click at [550, 94] on input "search" at bounding box center [546, 94] width 173 height 14
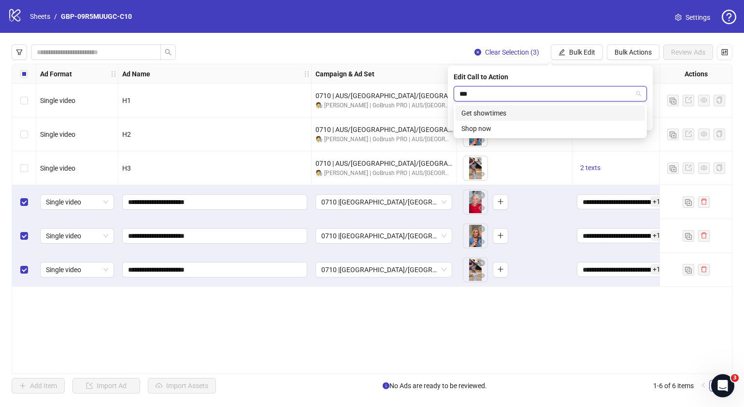
type input "****"
click at [514, 118] on div "Shop now" at bounding box center [550, 112] width 189 height 15
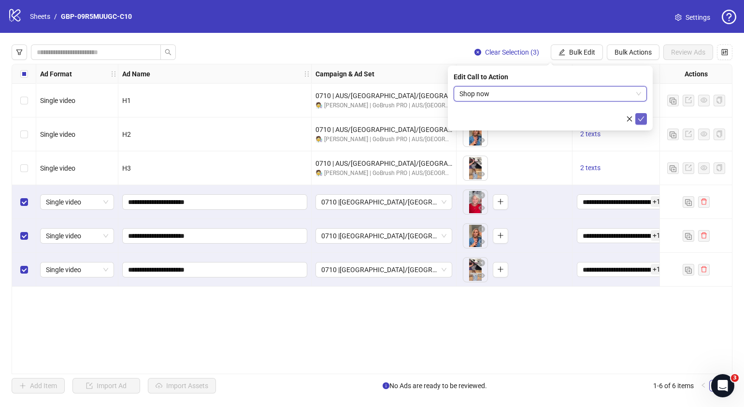
click at [640, 119] on icon "check" at bounding box center [641, 118] width 7 height 7
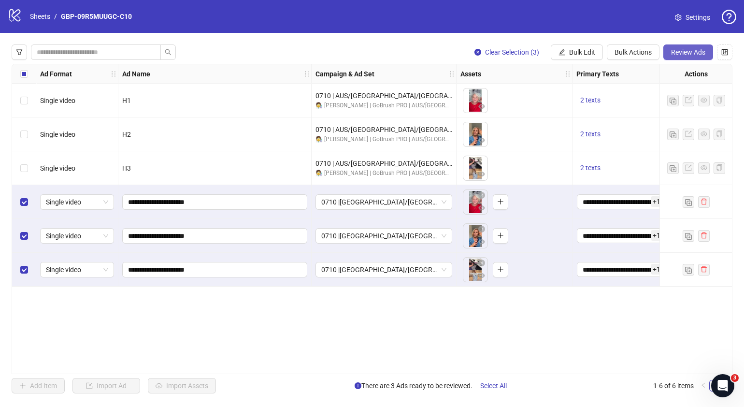
click at [689, 57] on button "Review Ads" at bounding box center [689, 51] width 50 height 15
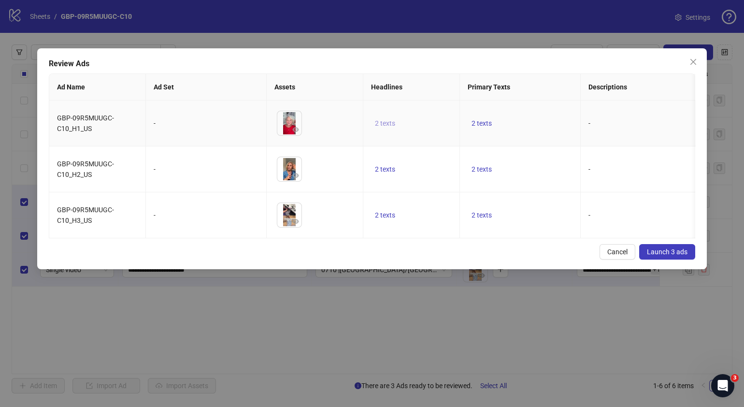
click at [384, 121] on span "2 texts" at bounding box center [385, 123] width 20 height 8
click at [534, 123] on div "50% OFF 1 of 2" at bounding box center [483, 123] width 144 height 54
click at [538, 119] on span "button" at bounding box center [536, 116] width 7 height 8
click at [474, 256] on div "Cancel Launch 3 ads" at bounding box center [372, 251] width 647 height 15
click at [480, 213] on span "2 texts" at bounding box center [482, 215] width 20 height 8
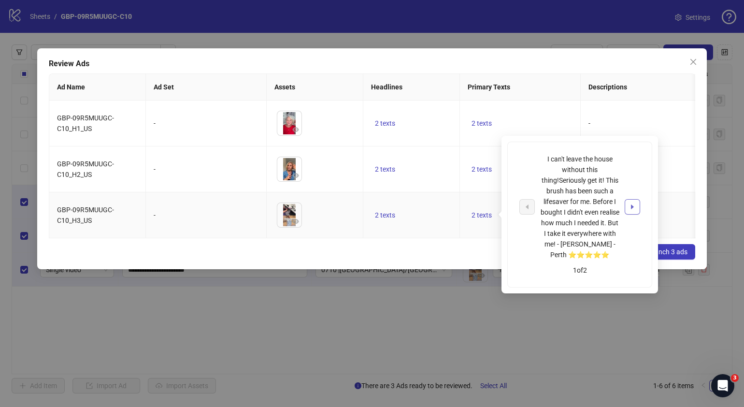
click at [628, 207] on button "button" at bounding box center [632, 206] width 15 height 15
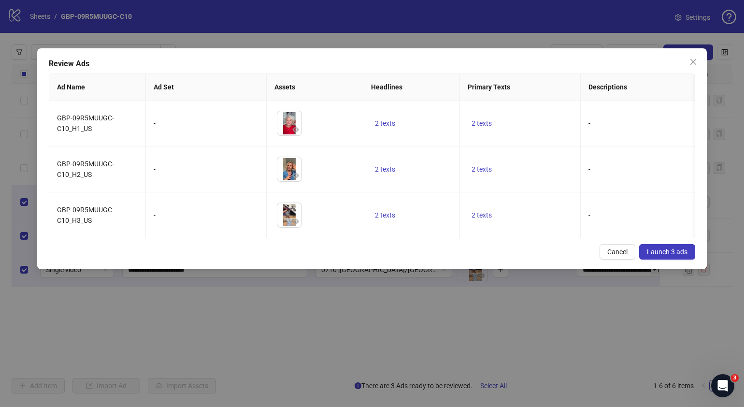
click at [427, 256] on div "Cancel Launch 3 ads" at bounding box center [372, 251] width 647 height 15
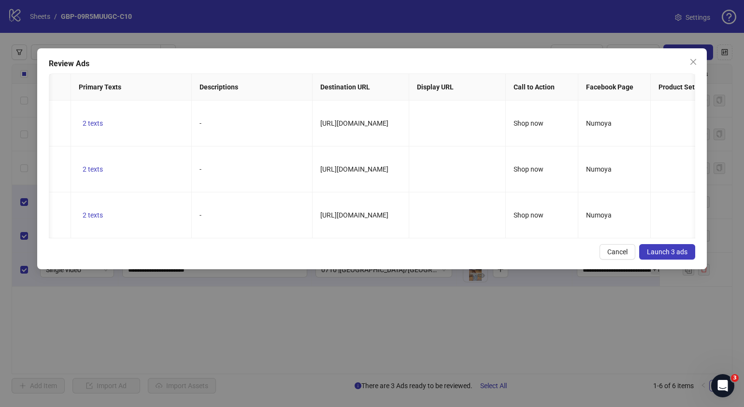
scroll to position [0, 405]
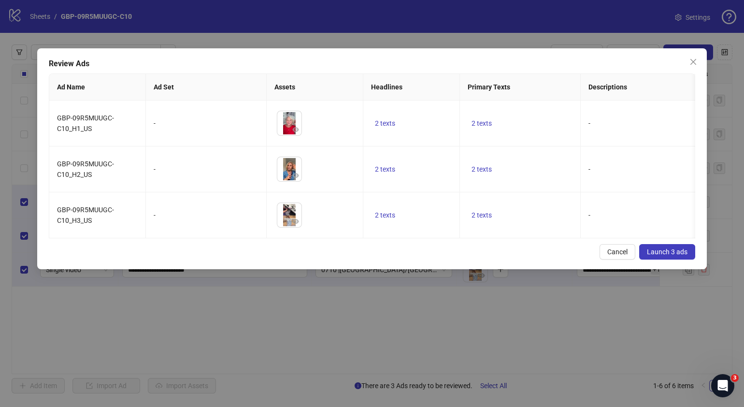
click at [674, 256] on span "Launch 3 ads" at bounding box center [667, 252] width 41 height 8
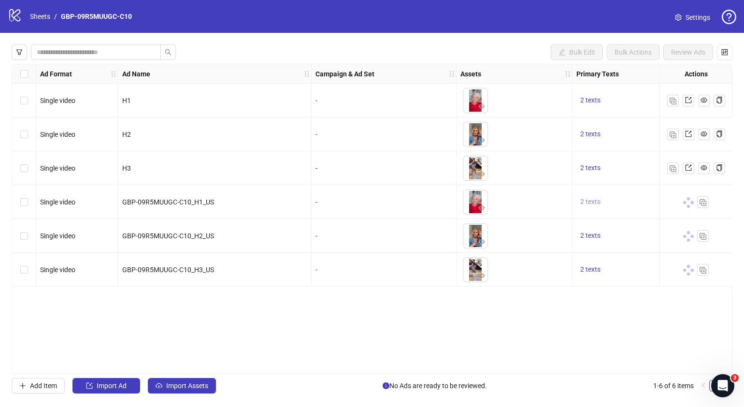
click at [582, 201] on span "2 texts" at bounding box center [590, 202] width 20 height 8
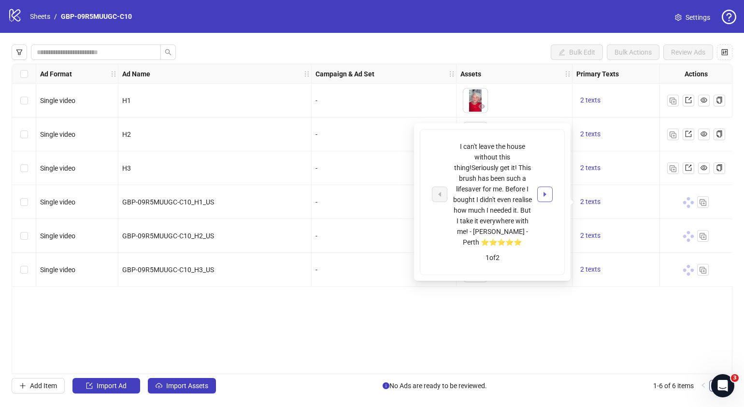
click at [544, 194] on icon "caret-right" at bounding box center [545, 194] width 7 height 7
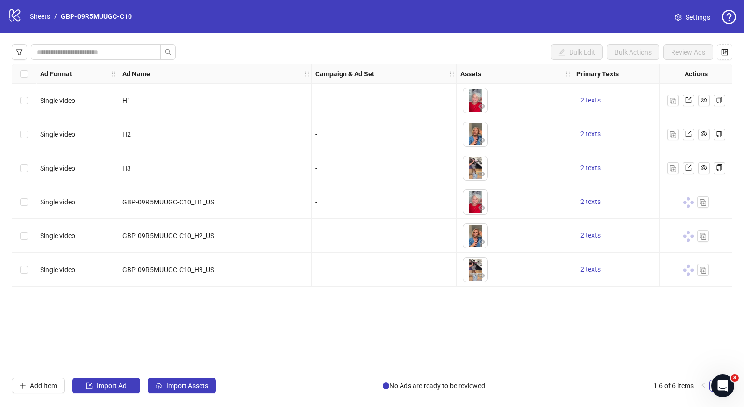
click at [614, 317] on div "Ad Format Ad Name Campaign & Ad Set Assets Primary Texts Headlines Descriptions…" at bounding box center [372, 219] width 721 height 310
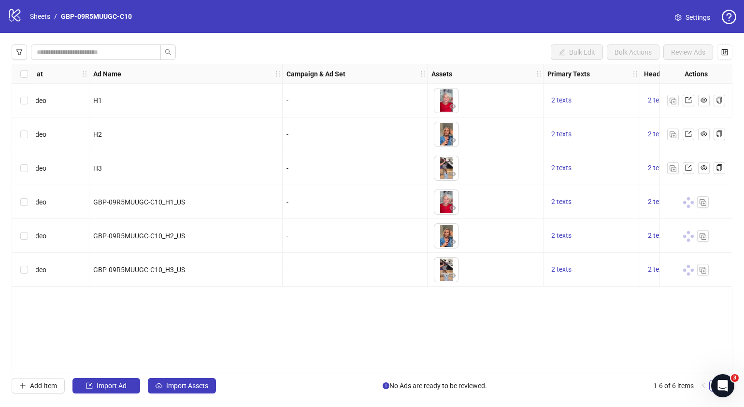
scroll to position [0, 29]
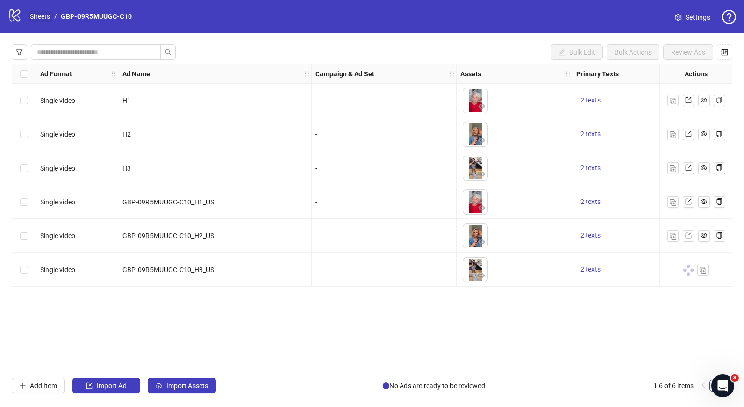
click at [39, 16] on link "Sheets" at bounding box center [40, 16] width 24 height 11
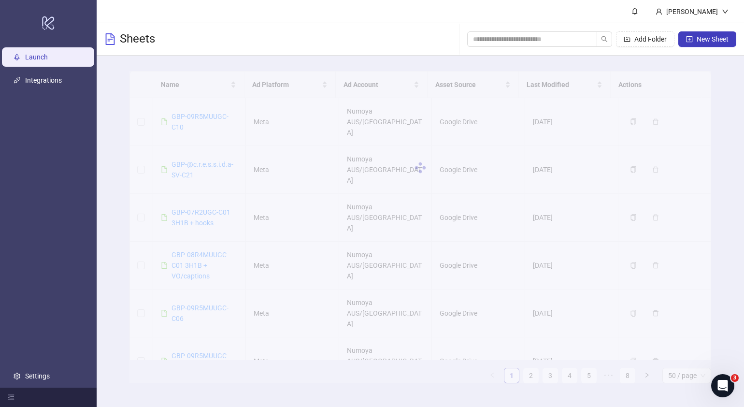
click at [211, 111] on div at bounding box center [421, 167] width 582 height 193
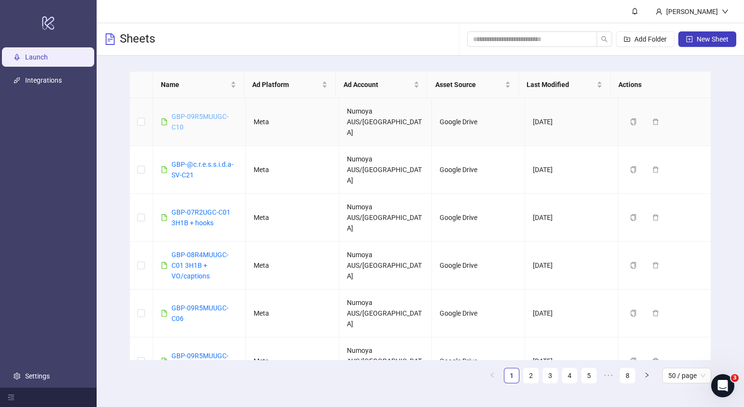
click at [198, 113] on link "GBP-09R5MUUGC-C10" at bounding box center [200, 122] width 57 height 18
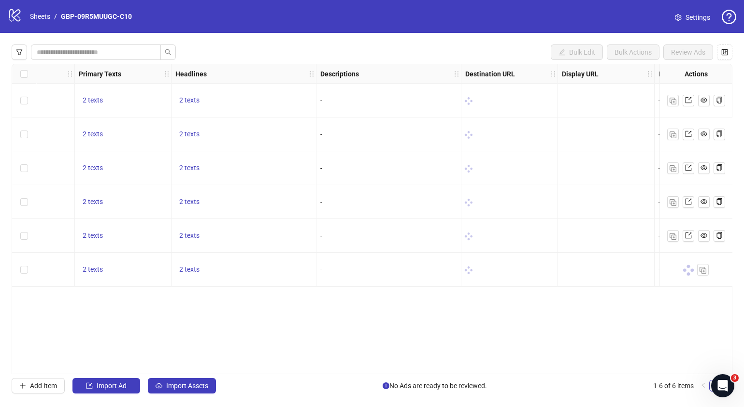
scroll to position [0, 557]
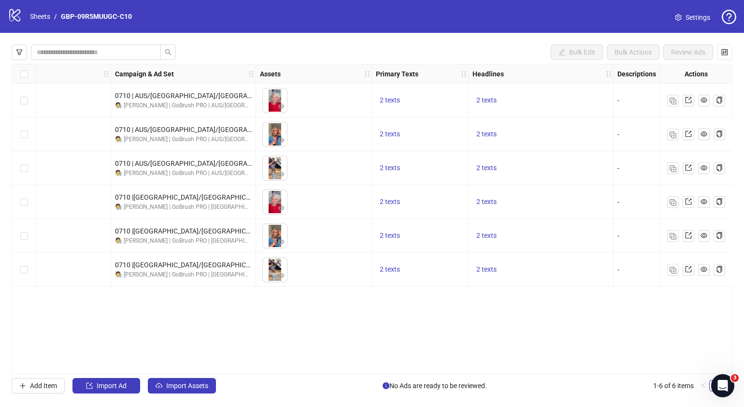
scroll to position [0, 237]
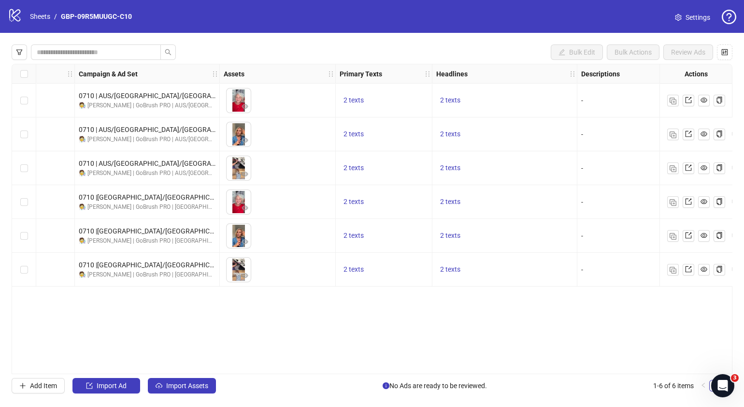
drag, startPoint x: 418, startPoint y: 369, endPoint x: 303, endPoint y: 370, distance: 115.5
click at [303, 370] on div "Ad Format Ad Name Campaign & Ad Set Assets Primary Texts Headlines Descriptions…" at bounding box center [372, 219] width 721 height 310
drag, startPoint x: 276, startPoint y: 369, endPoint x: 265, endPoint y: 368, distance: 11.1
click at [265, 368] on div "Ad Format Ad Name Campaign & Ad Set Assets Primary Texts Headlines Descriptions…" at bounding box center [372, 219] width 721 height 310
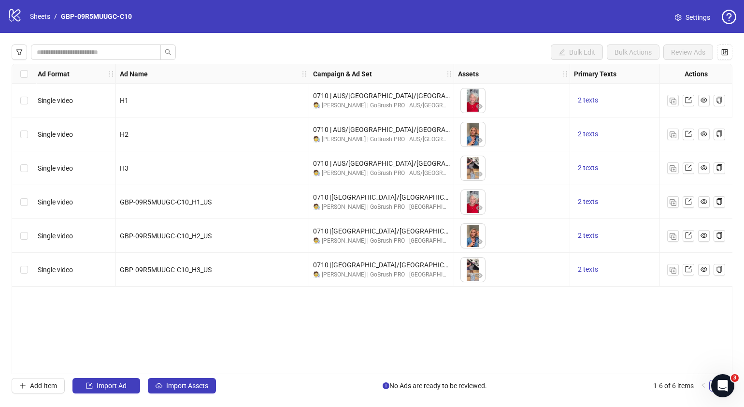
scroll to position [0, 0]
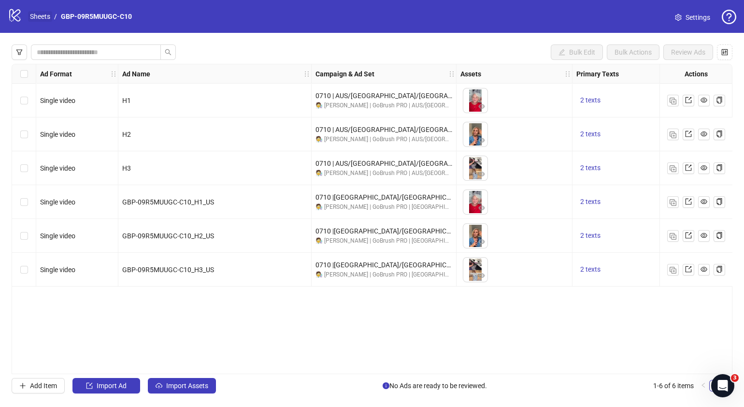
click at [43, 13] on link "Sheets" at bounding box center [40, 16] width 24 height 11
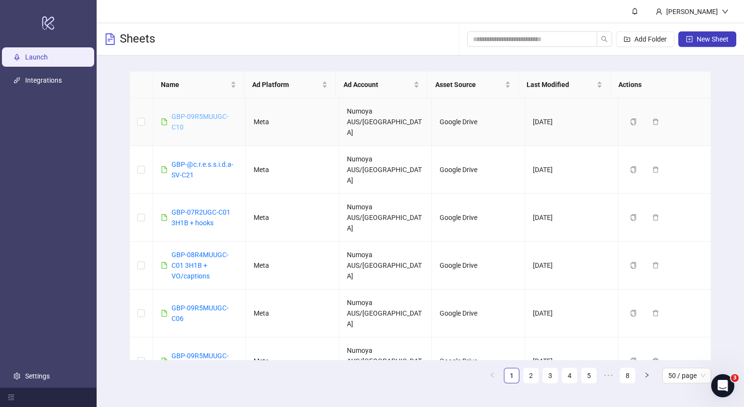
click at [206, 113] on link "GBP-09R5MUUGC-C10" at bounding box center [200, 122] width 57 height 18
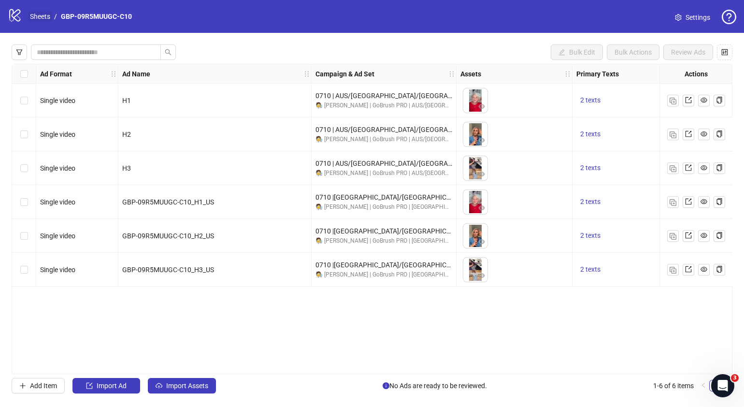
click at [45, 16] on link "Sheets" at bounding box center [40, 16] width 24 height 11
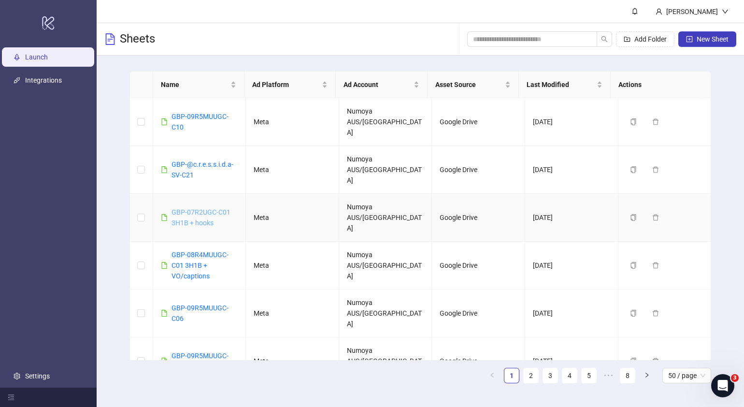
click at [205, 208] on link "GBP-07R2UGC-C01 3H1B + hooks" at bounding box center [201, 217] width 59 height 18
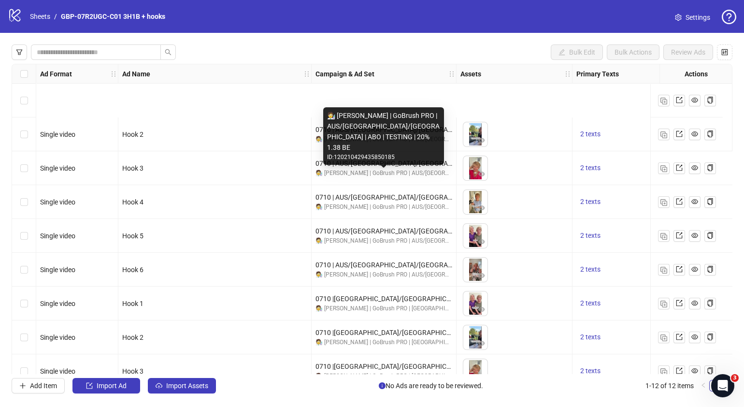
scroll to position [119, 0]
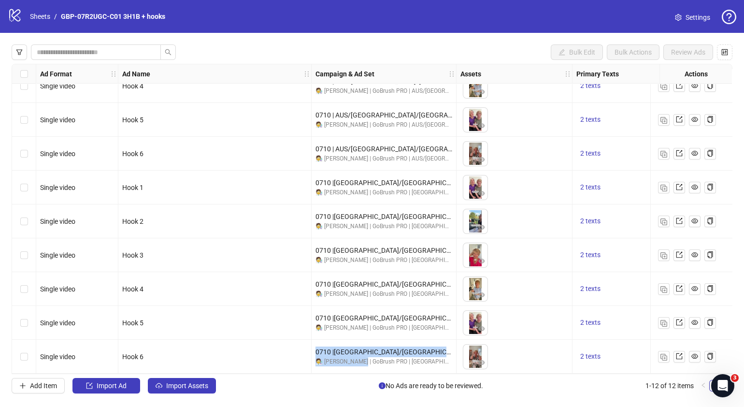
drag, startPoint x: 292, startPoint y: 370, endPoint x: 374, endPoint y: 363, distance: 81.9
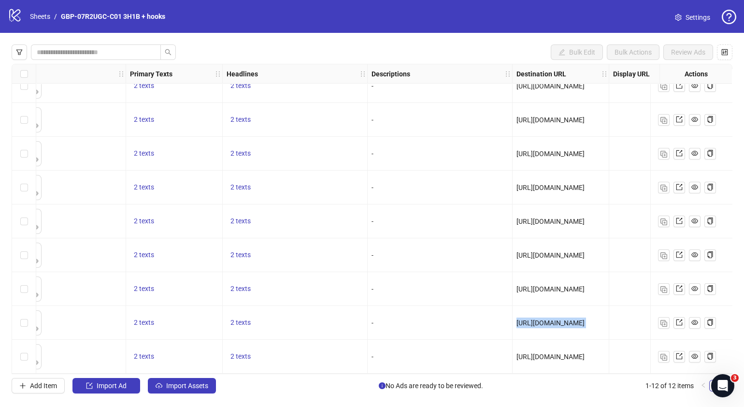
scroll to position [119, 559]
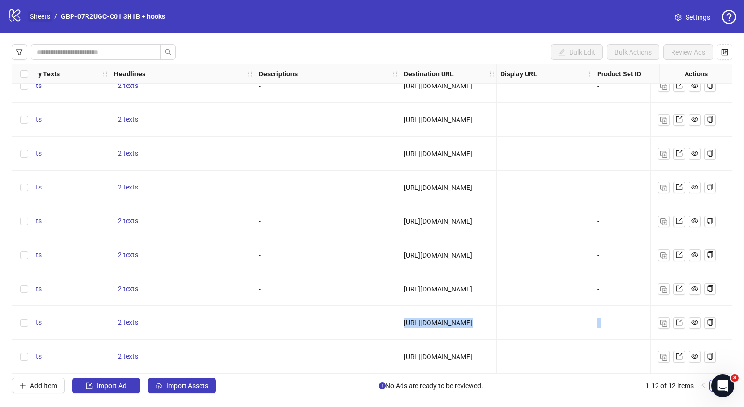
click at [40, 11] on link "Sheets" at bounding box center [40, 16] width 24 height 11
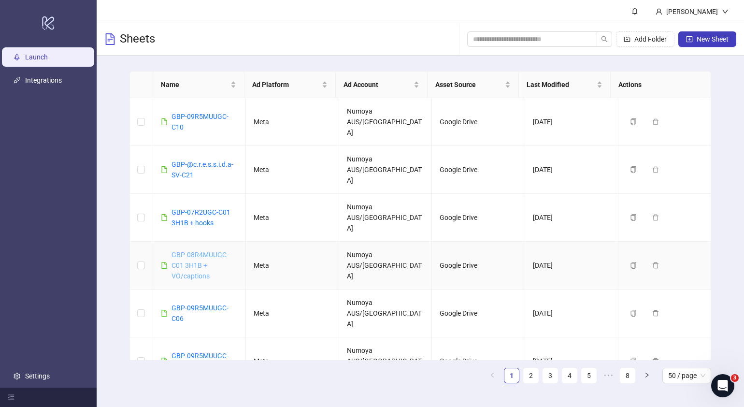
click at [196, 251] on link "GBP-08R4MUUGC-C01 3H1B + VO/captions" at bounding box center [200, 265] width 57 height 29
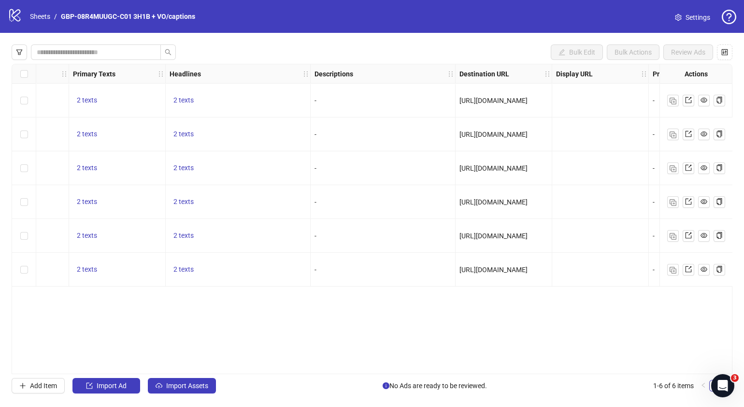
scroll to position [0, 504]
click at [40, 14] on link "Sheets" at bounding box center [40, 16] width 24 height 11
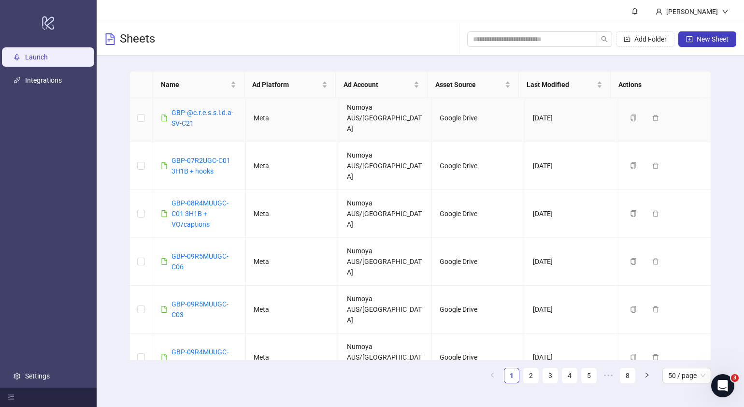
scroll to position [60, 0]
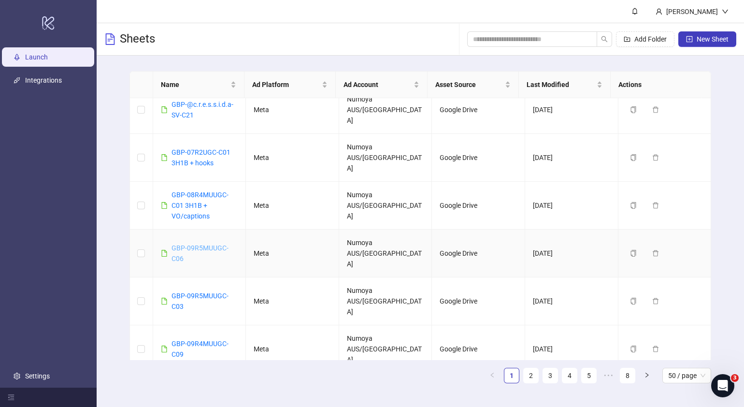
click at [199, 244] on link "GBP-09R5MUUGC-C06" at bounding box center [200, 253] width 57 height 18
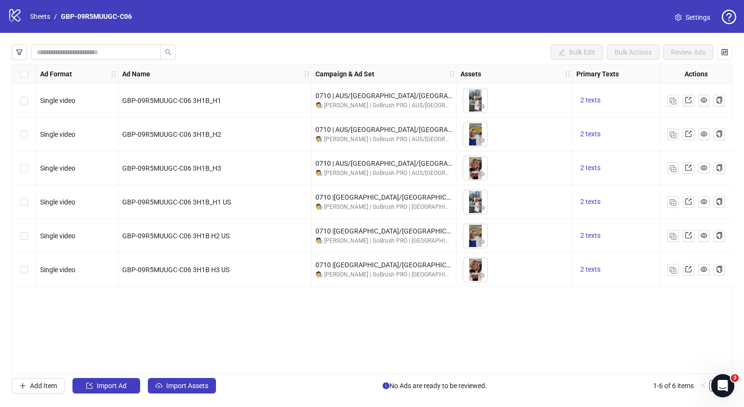
click at [40, 14] on link "Sheets" at bounding box center [40, 16] width 24 height 11
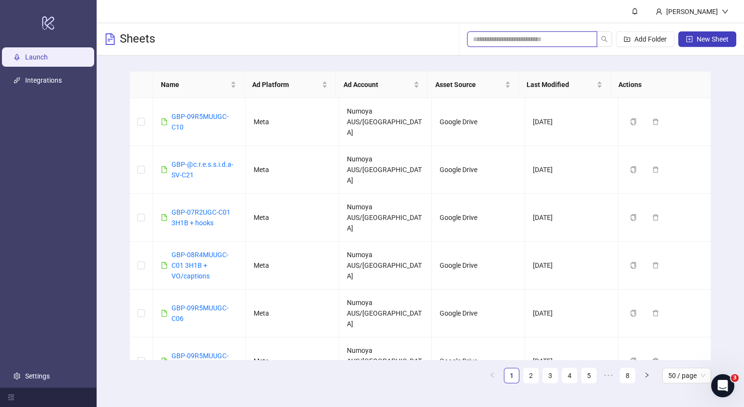
click at [540, 42] on input "search" at bounding box center [528, 39] width 111 height 11
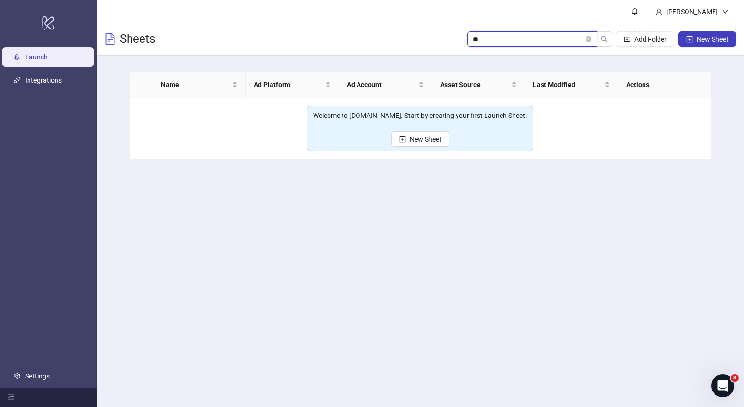
type input "*"
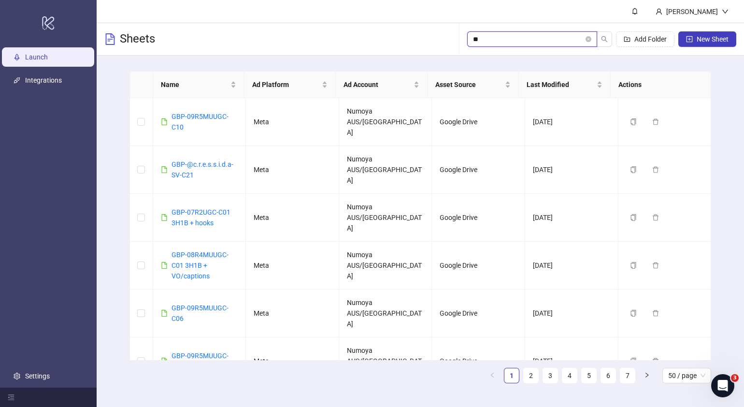
type input "*"
click at [562, 34] on input "search" at bounding box center [528, 39] width 111 height 11
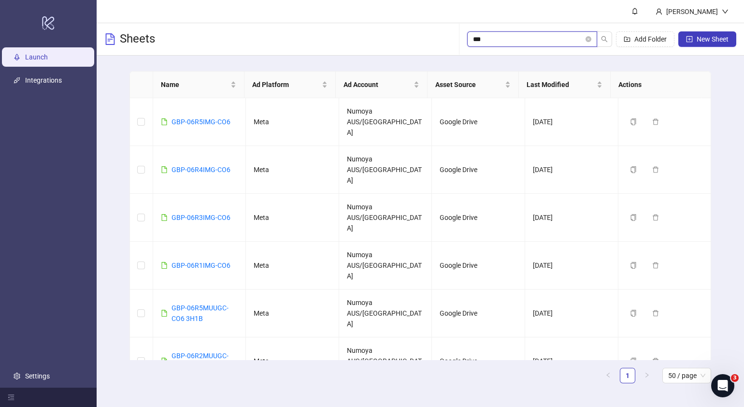
drag, startPoint x: 504, startPoint y: 37, endPoint x: 398, endPoint y: 31, distance: 105.5
click at [398, 31] on div "Sheets *** Add Folder New Sheet" at bounding box center [421, 39] width 648 height 32
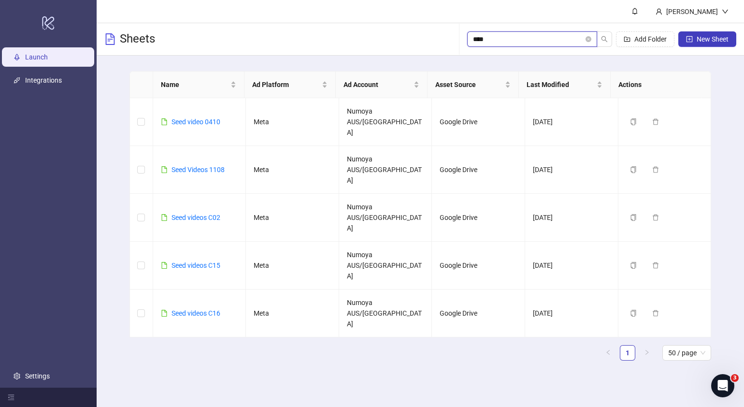
drag, startPoint x: 512, startPoint y: 43, endPoint x: 418, endPoint y: 43, distance: 94.2
click at [420, 43] on div "Sheets **** Add Folder New Sheet" at bounding box center [421, 39] width 648 height 32
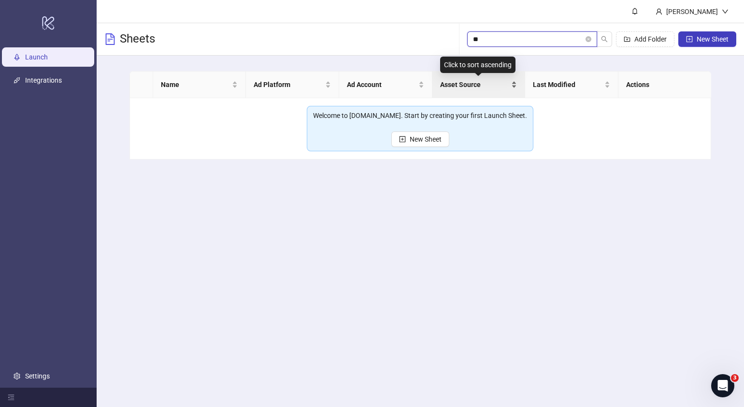
type input "*"
